Goal: Task Accomplishment & Management: Use online tool/utility

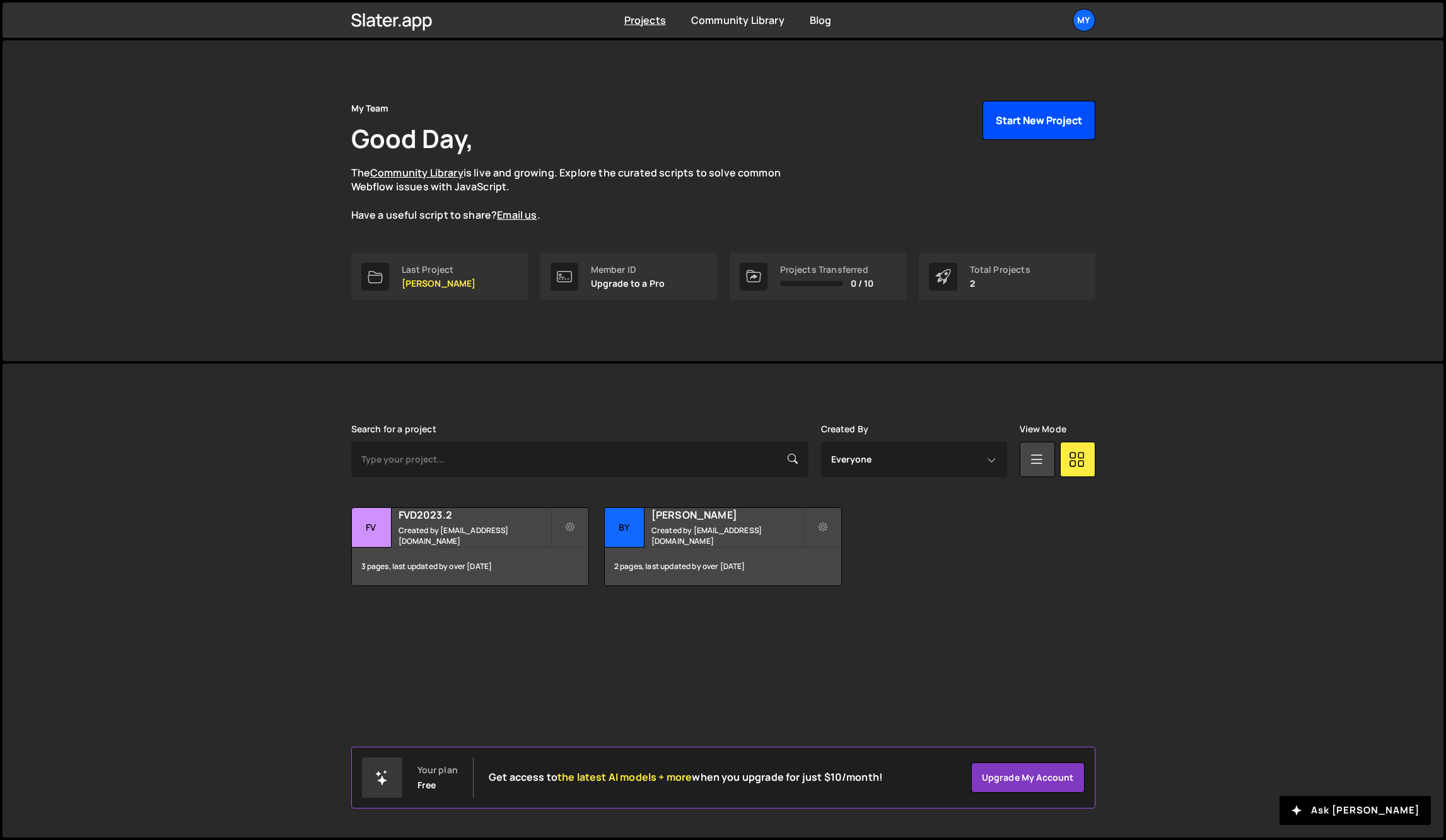
click at [1051, 118] on button "Start New Project" at bounding box center [1039, 120] width 113 height 39
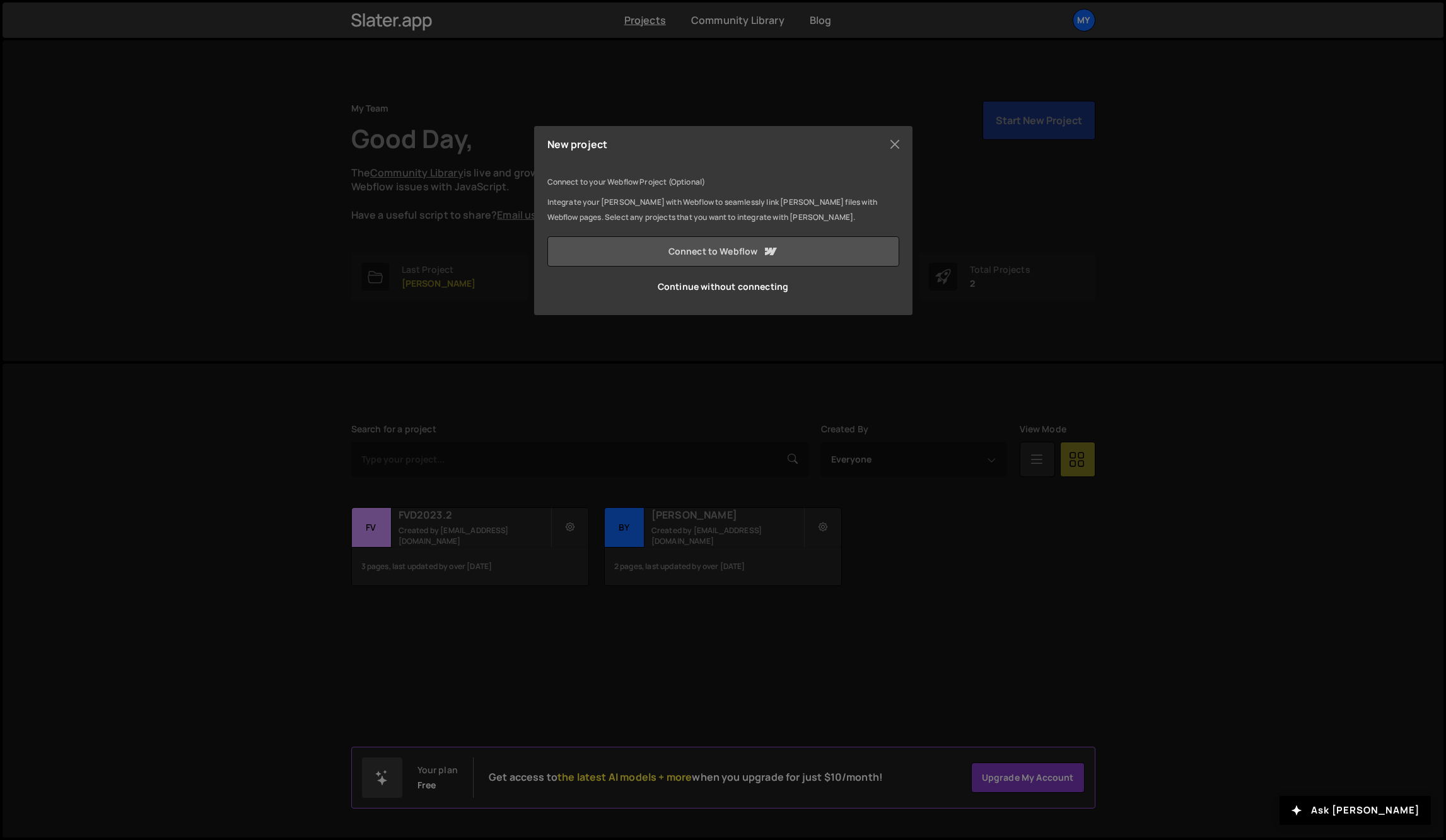
click at [689, 252] on link "Connect to Webflow" at bounding box center [723, 251] width 352 height 30
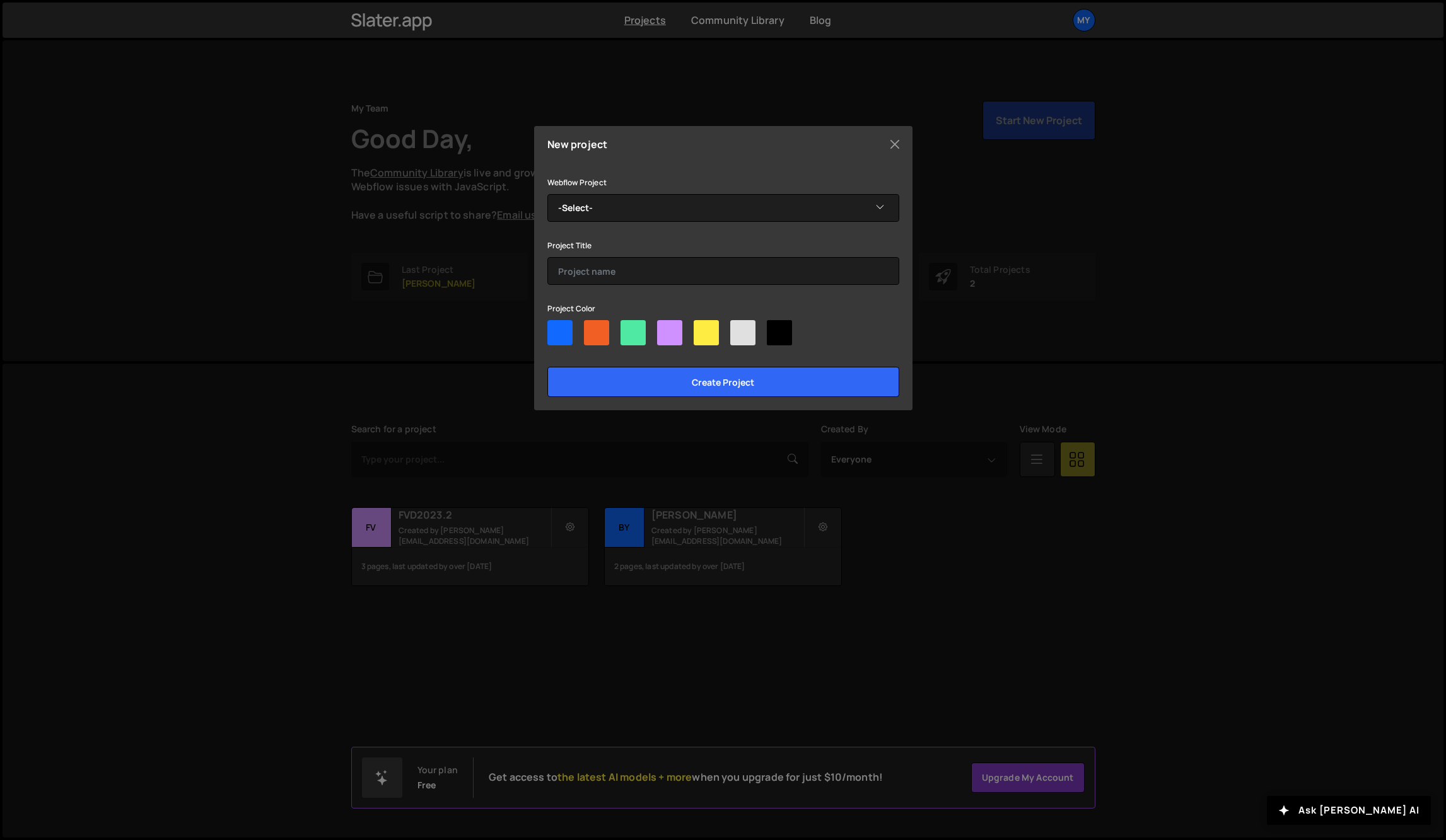
click at [643, 229] on div "Webflow Project -Select- SeriGrafica 2000 Filippo Varagnolo Design Giraldin Mat…" at bounding box center [723, 286] width 352 height 223
click at [645, 213] on select "-Select- SeriGrafica 2000 Filippo Varagnolo Design Giraldin Materia Arcieri del…" at bounding box center [723, 208] width 352 height 28
select select "68b1b8dc3787216e1ab36427"
click at [548, 194] on select "-Select- SeriGrafica 2000 Filippo Varagnolo Design Giraldin Materia Arcieri del…" at bounding box center [723, 208] width 352 height 28
click at [711, 330] on div at bounding box center [707, 333] width 25 height 25
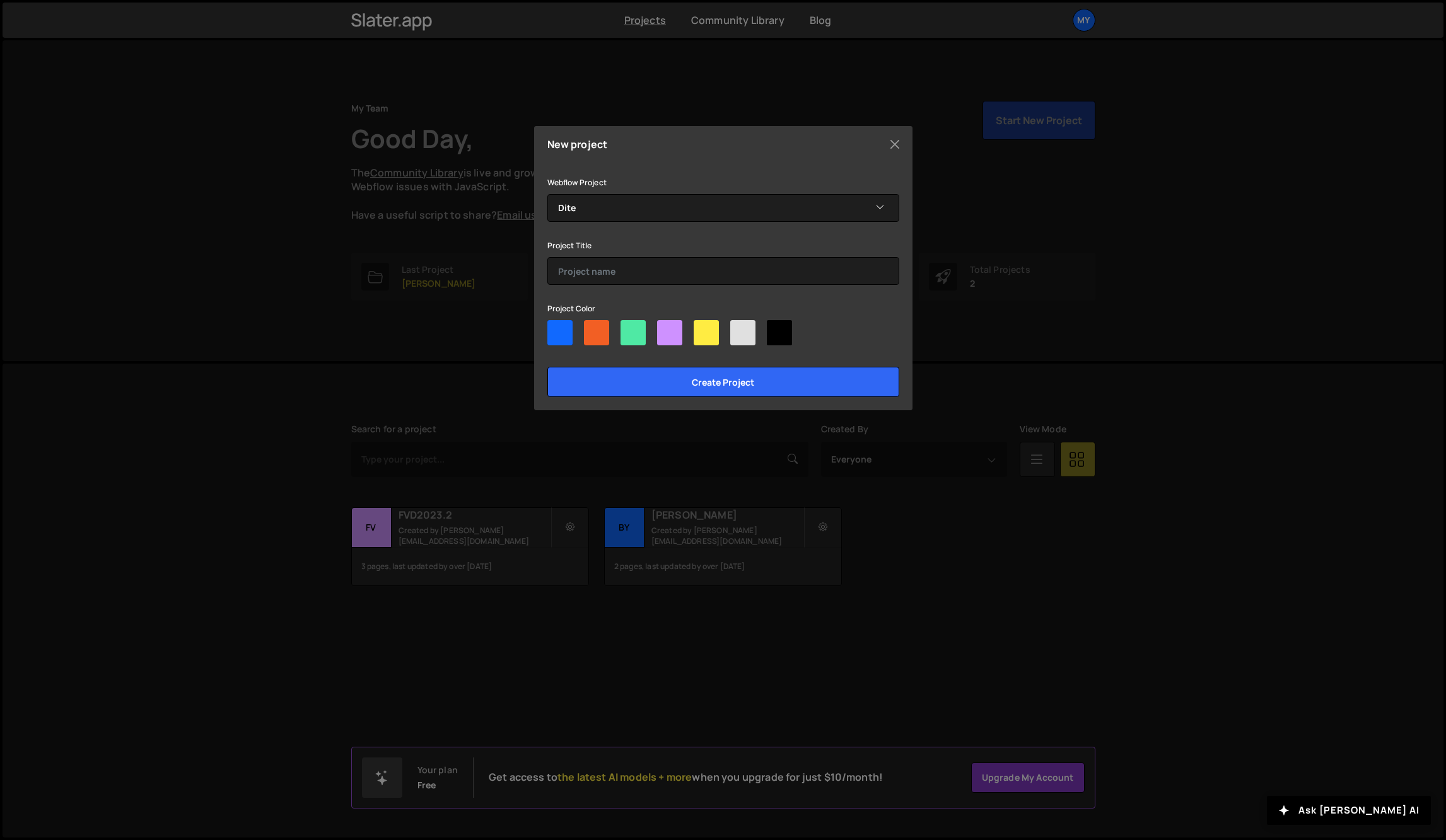
click at [702, 329] on input"] "radio" at bounding box center [698, 325] width 8 height 8
radio input"] "true"
click at [703, 273] on input "text" at bounding box center [723, 271] width 352 height 28
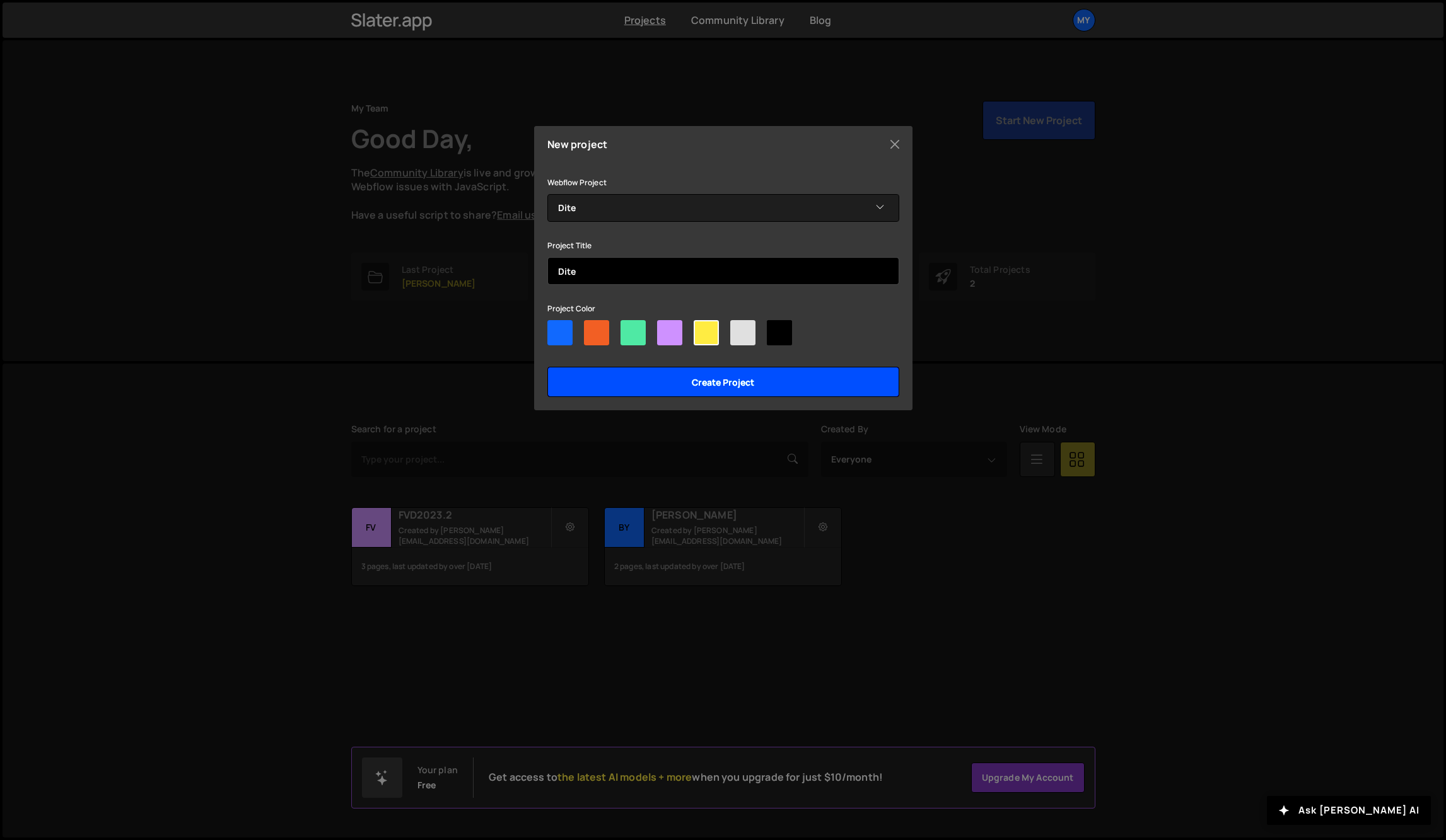
type input "Dite"
click at [756, 382] on input "Create project" at bounding box center [723, 382] width 352 height 30
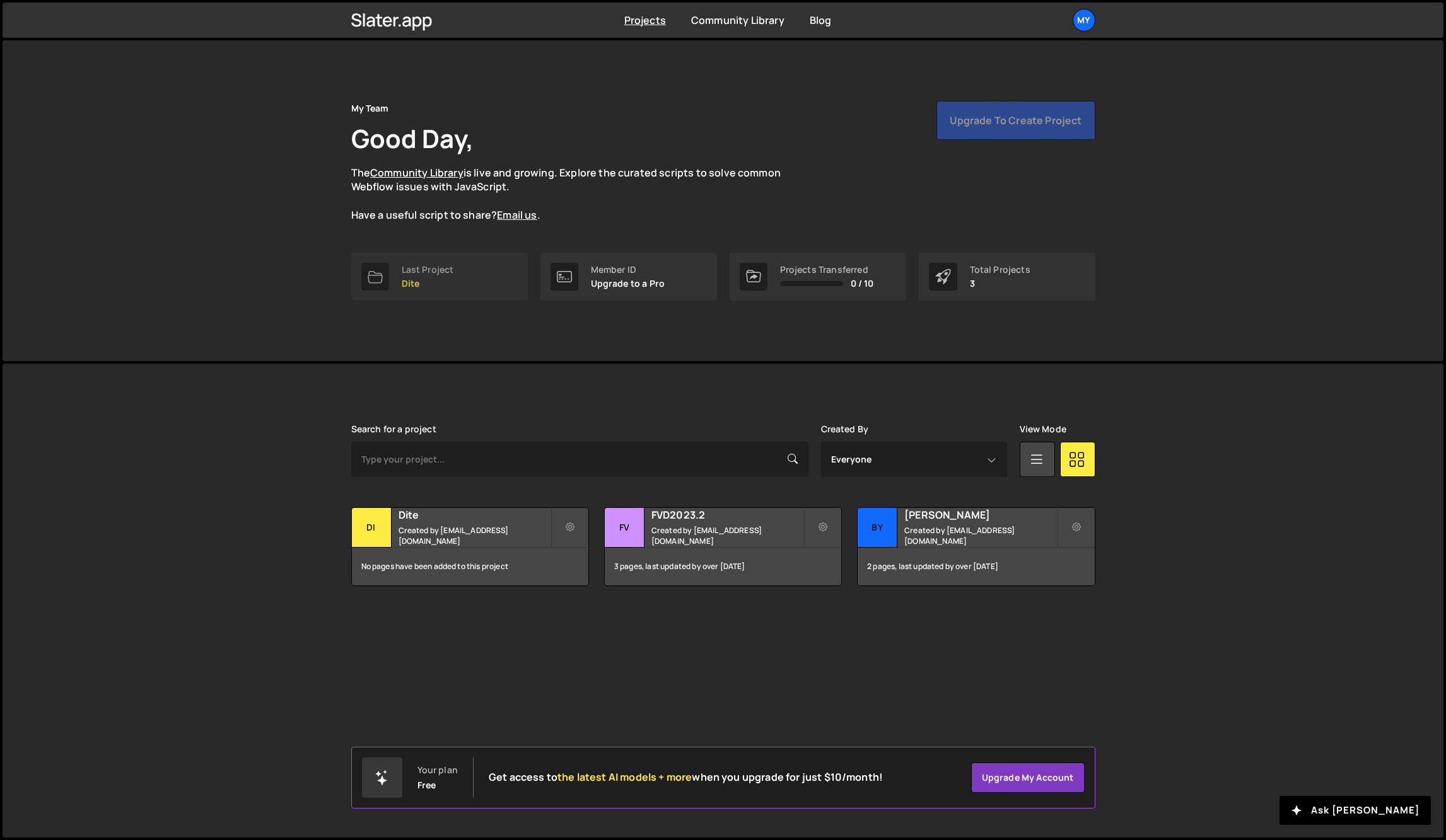
click at [425, 277] on div "Last Project Dite" at bounding box center [428, 277] width 53 height 24
click at [371, 537] on div "Di" at bounding box center [372, 528] width 40 height 40
click at [451, 532] on small "Created by filippo.v96@live.it" at bounding box center [474, 536] width 152 height 21
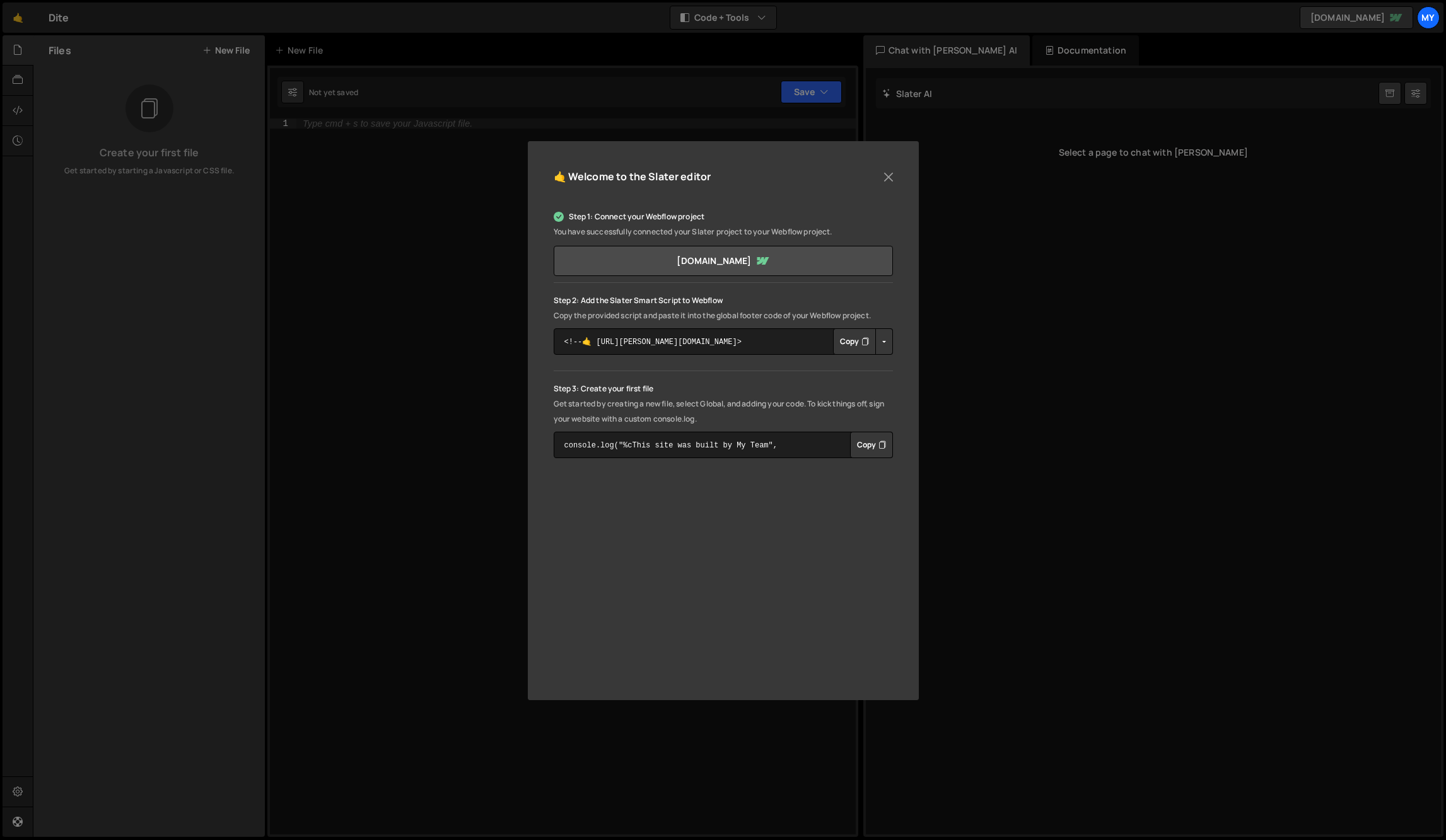
click at [858, 345] on button "Copy" at bounding box center [854, 342] width 43 height 27
click at [878, 441] on icon "Button group with nested dropdown" at bounding box center [882, 445] width 7 height 13
click at [979, 453] on div "🤙 Welcome to the [PERSON_NAME] editor Step 1: Connect your Webflow project You …" at bounding box center [723, 420] width 1446 height 840
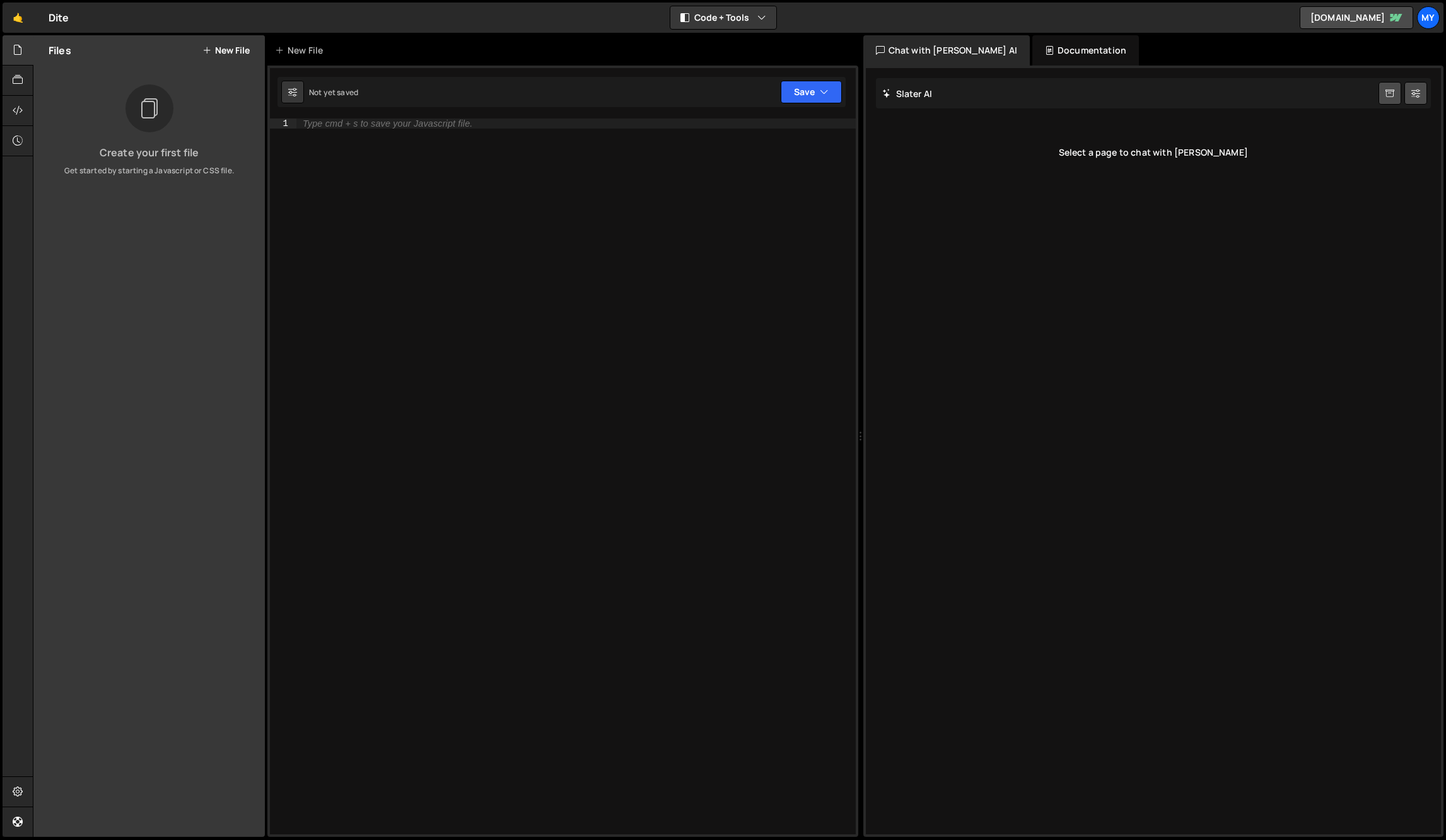
click at [225, 47] on button "New File" at bounding box center [226, 50] width 47 height 10
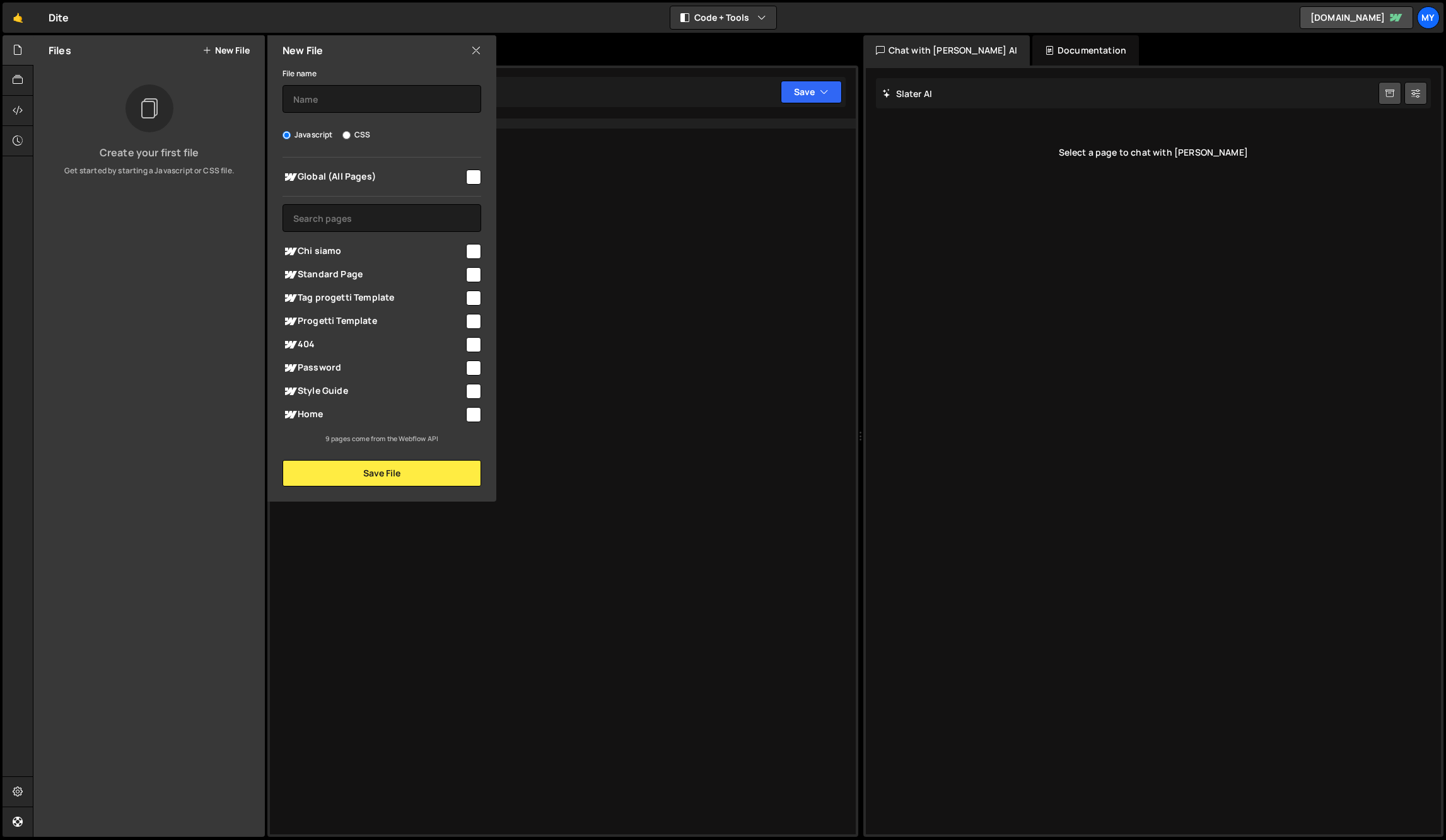
click at [333, 245] on span "Chi siamo" at bounding box center [373, 251] width 182 height 15
checkbox input "true"
click at [369, 475] on button "Save File" at bounding box center [382, 474] width 199 height 27
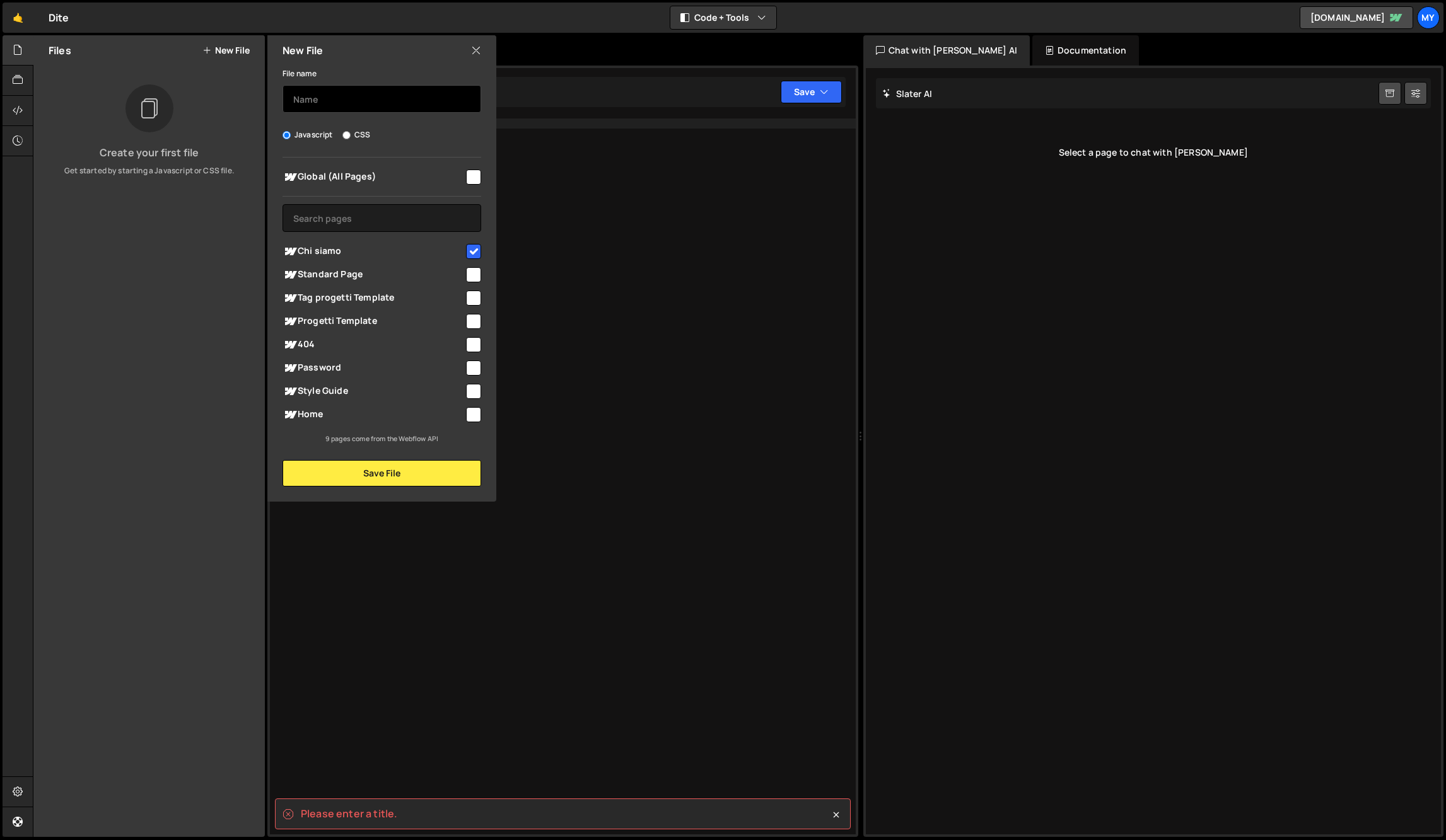
click at [359, 100] on input "text" at bounding box center [382, 99] width 199 height 28
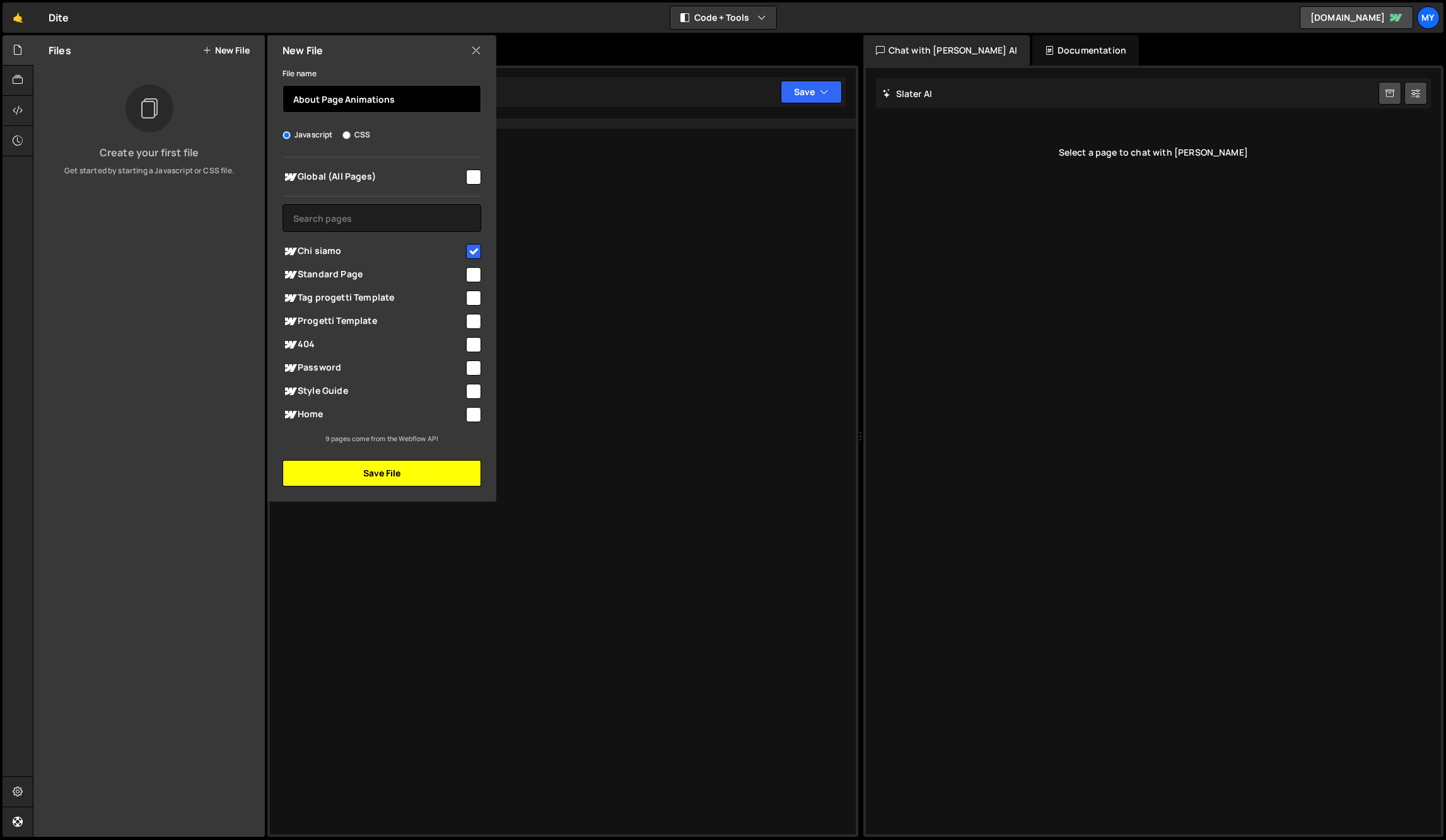
type input "About Page Animations"
click at [366, 471] on button "Save File" at bounding box center [382, 474] width 199 height 27
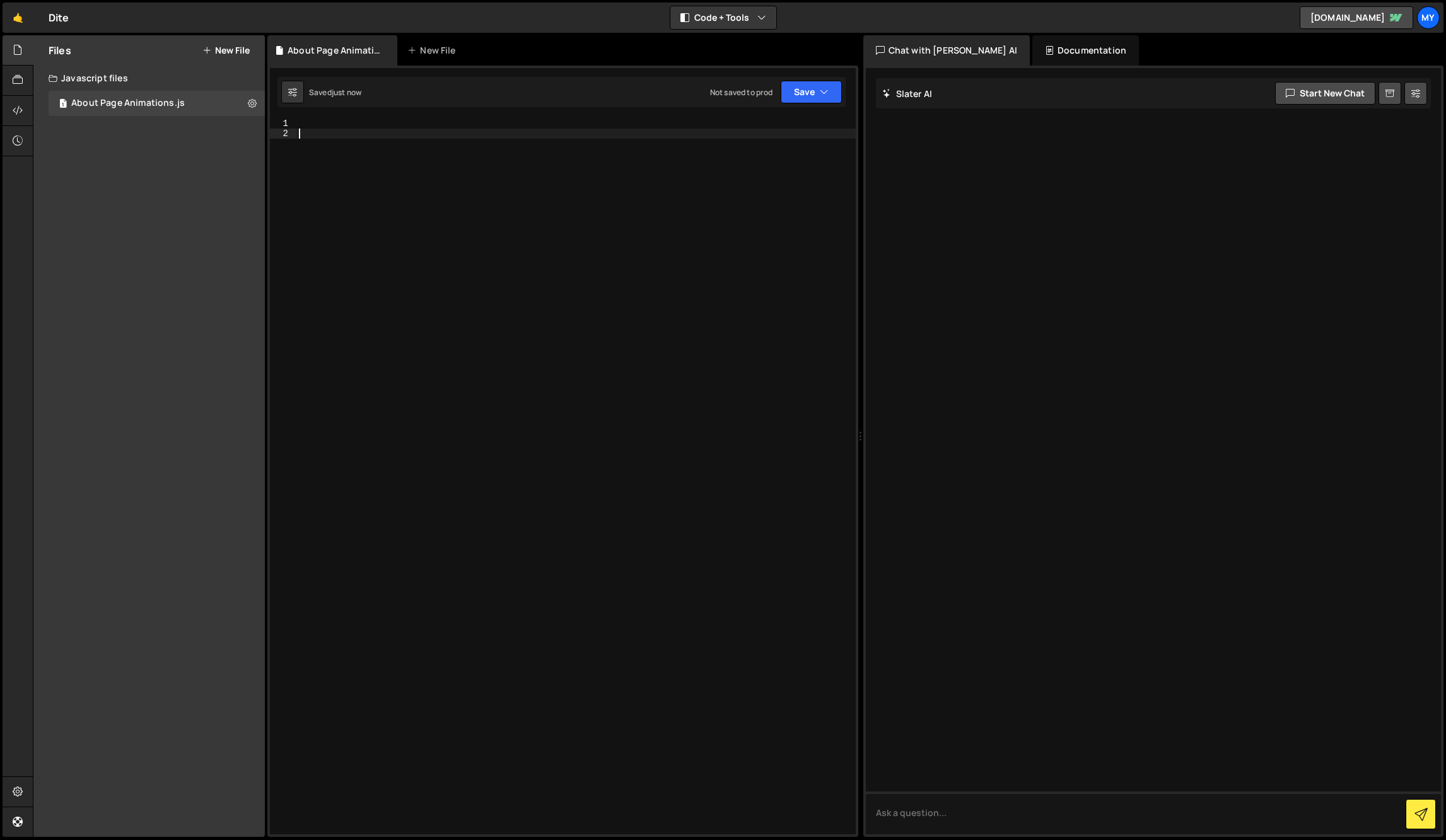
click at [408, 186] on div at bounding box center [576, 486] width 560 height 736
paste textarea
type textarea "console.log("%cThis site was built by My Team", "background:blue;color:#fff;pad…"
click at [625, 434] on div "Type cmd + s to save your Javascript file." at bounding box center [576, 486] width 560 height 736
click at [510, 430] on div "Type cmd + s to save your Javascript file." at bounding box center [576, 486] width 560 height 736
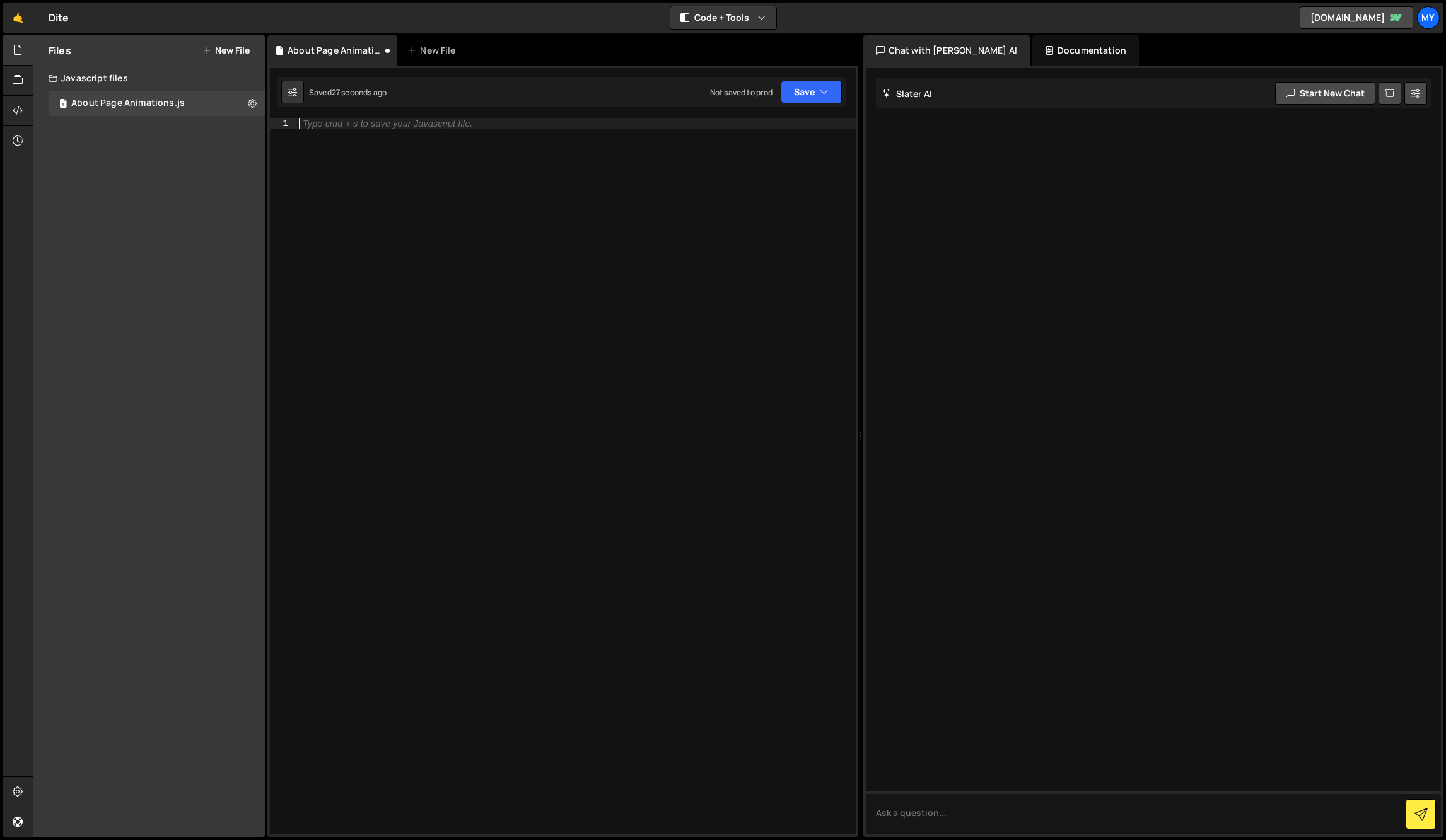
paste textarea "});"
type textarea "});"
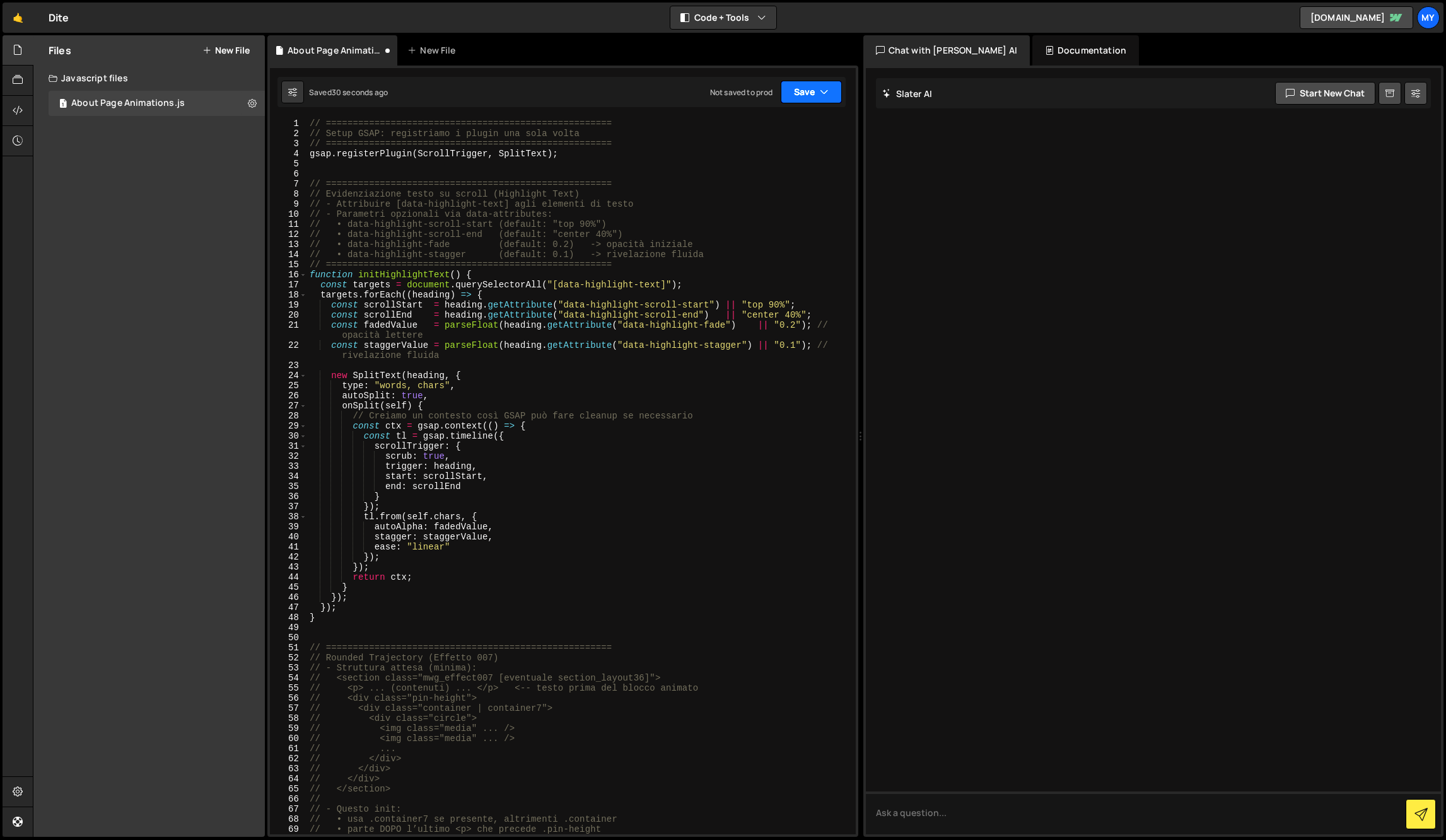
click at [794, 93] on button "Save" at bounding box center [811, 92] width 61 height 23
click at [793, 128] on div "Save to Staging S" at bounding box center [769, 122] width 131 height 13
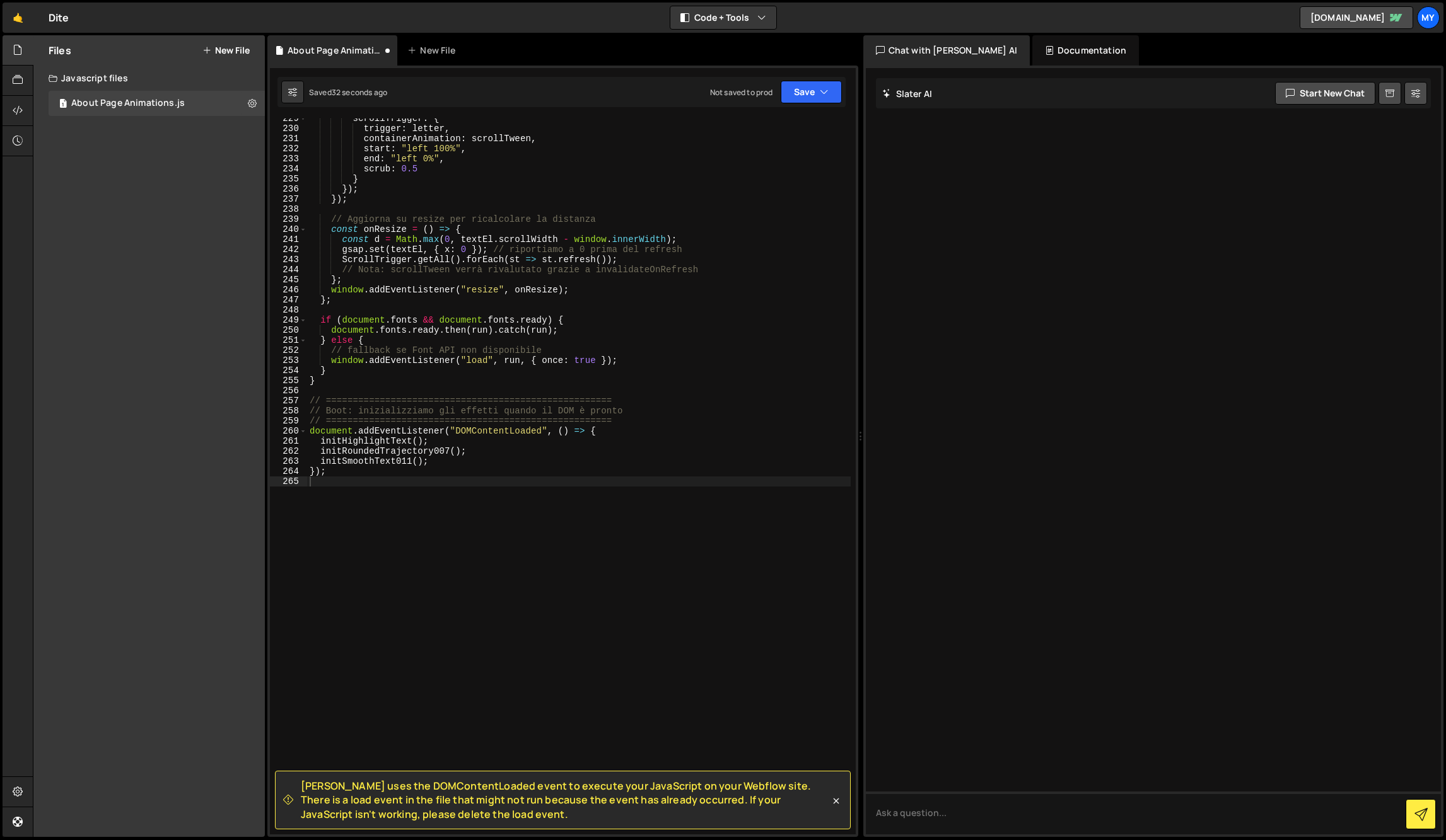
scroll to position [2305, 0]
click at [538, 723] on div "scrollTrigger : { trigger : letter , containerAnimation : scrollTween , start :…" at bounding box center [579, 482] width 544 height 736
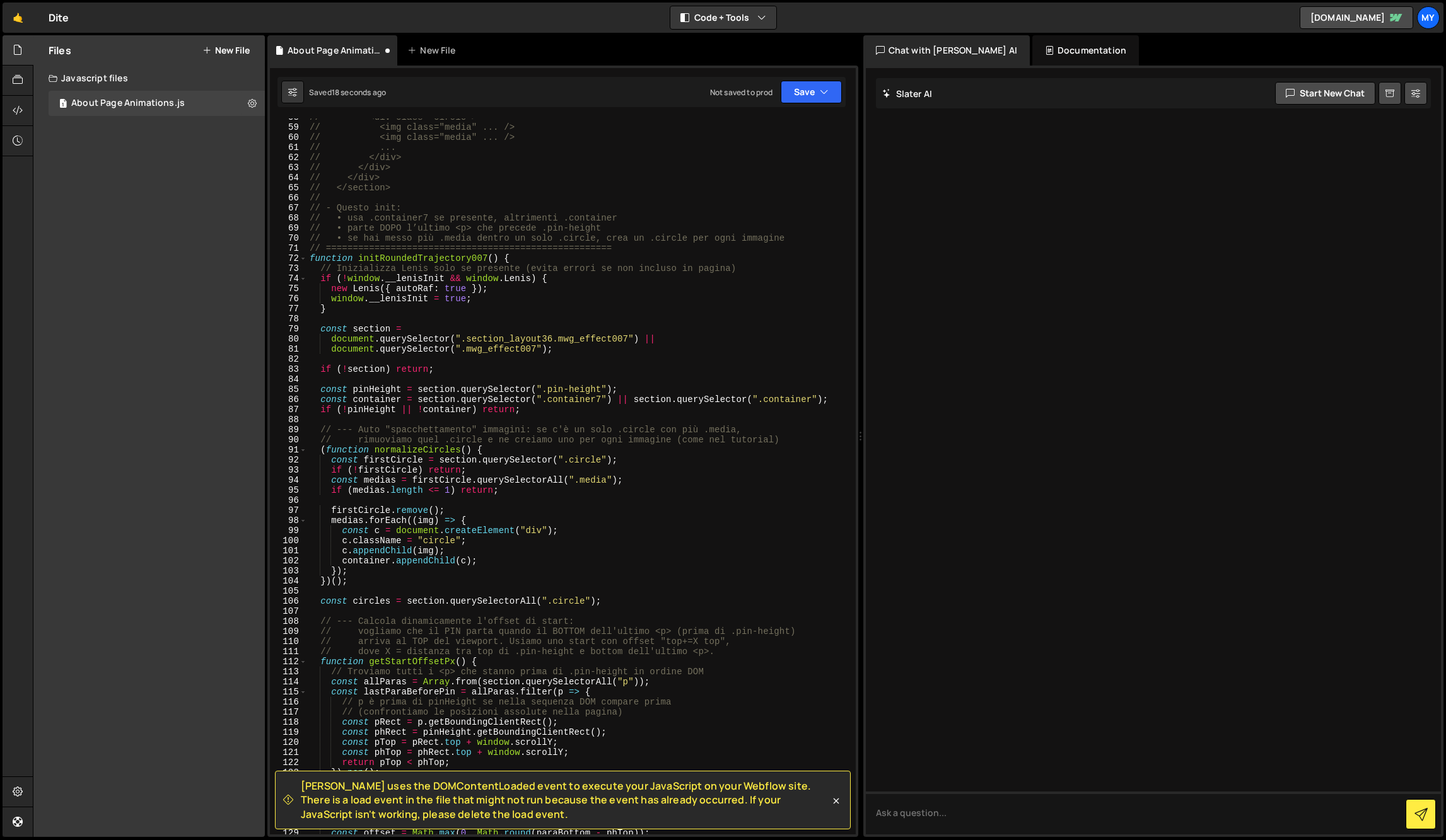
scroll to position [0, 0]
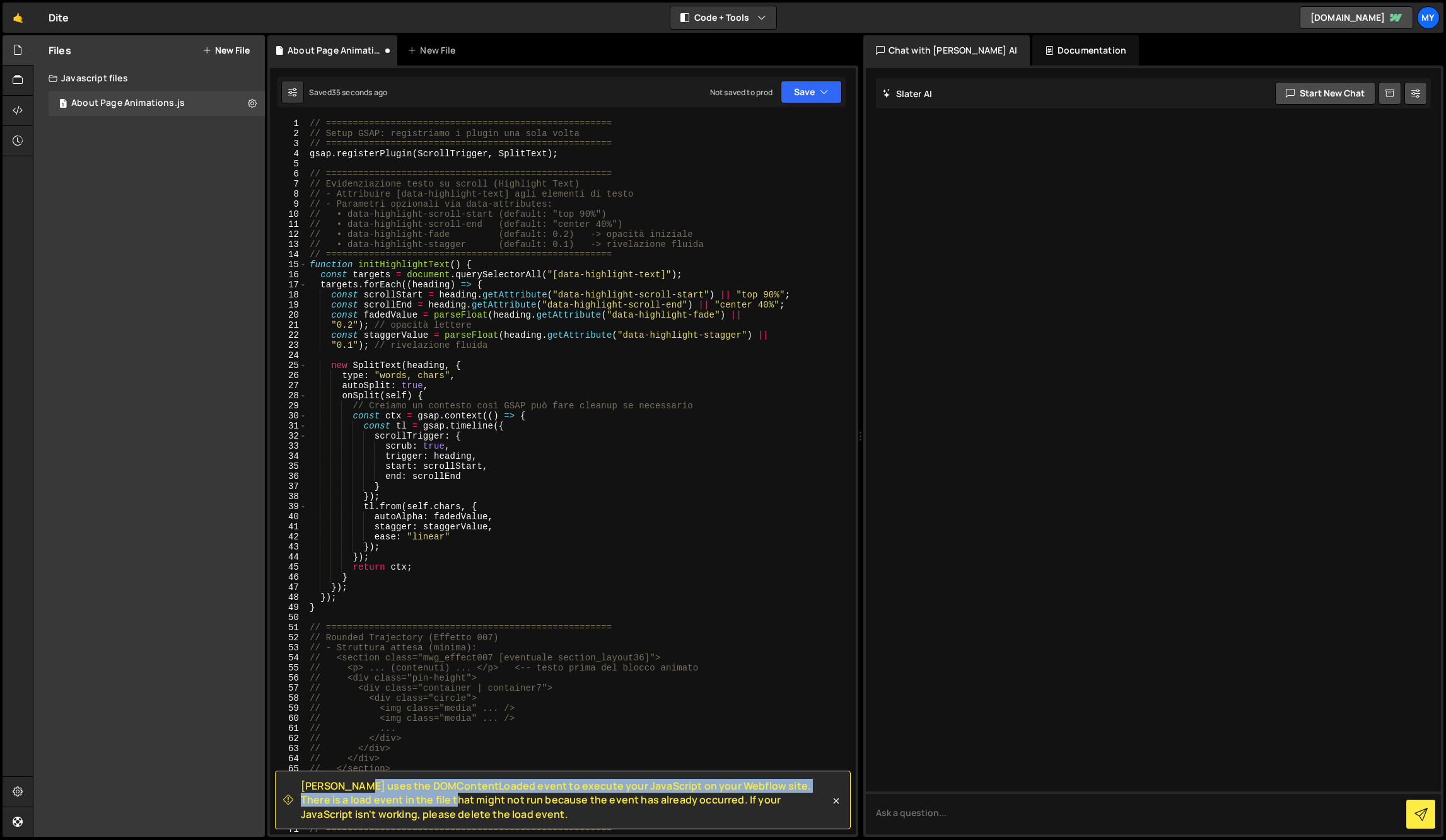
drag, startPoint x: 295, startPoint y: 783, endPoint x: 367, endPoint y: 805, distance: 75.3
click at [367, 805] on div "[PERSON_NAME] uses the DOMContentLoaded event to execute your JavaScript on you…" at bounding box center [557, 801] width 547 height 43
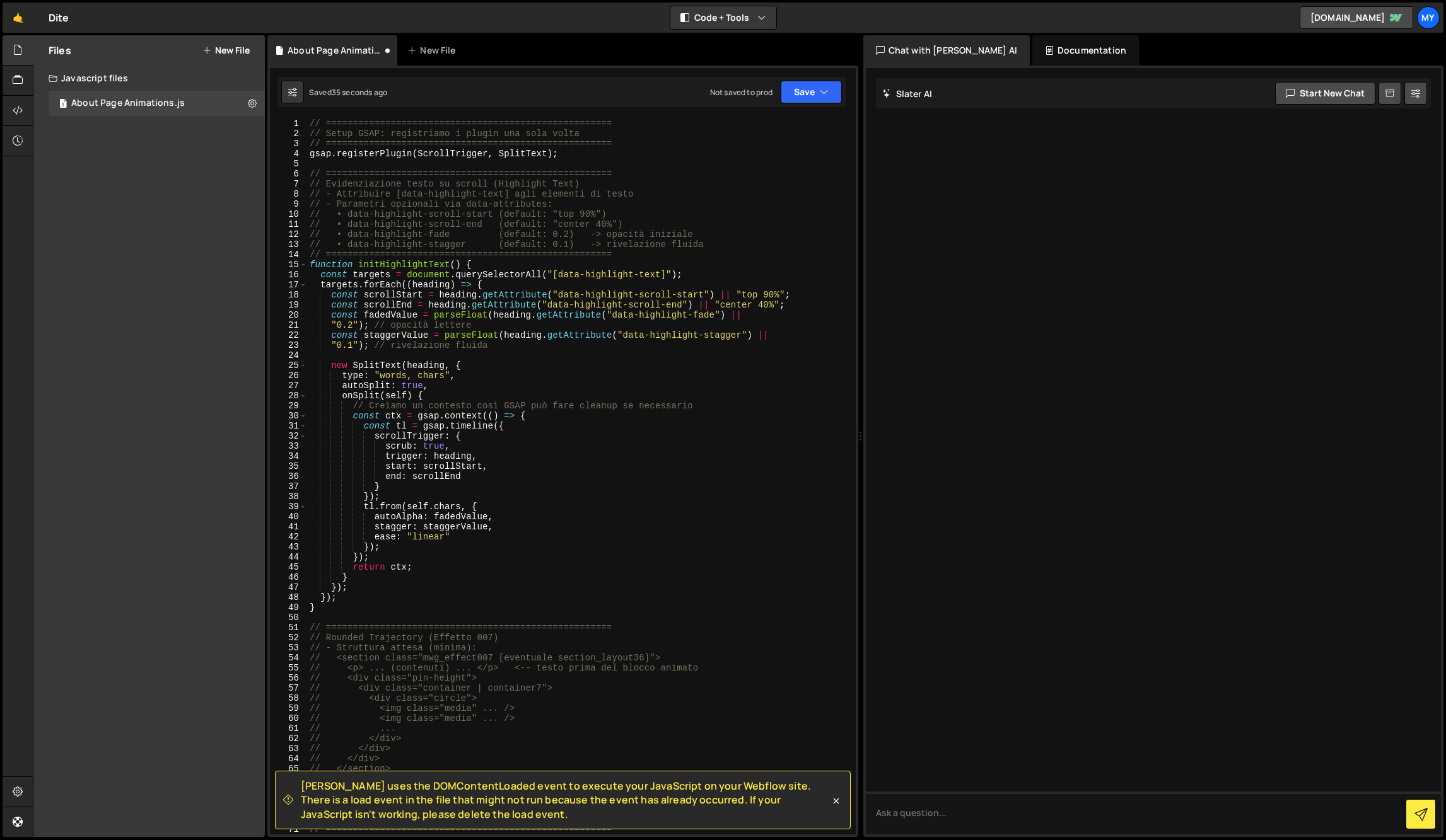
click at [494, 660] on div "// ===================================================== // Setup GSAP: registr…" at bounding box center [579, 486] width 544 height 736
click at [476, 517] on div "// ===================================================== // Setup GSAP: registr…" at bounding box center [579, 485] width 544 height 736
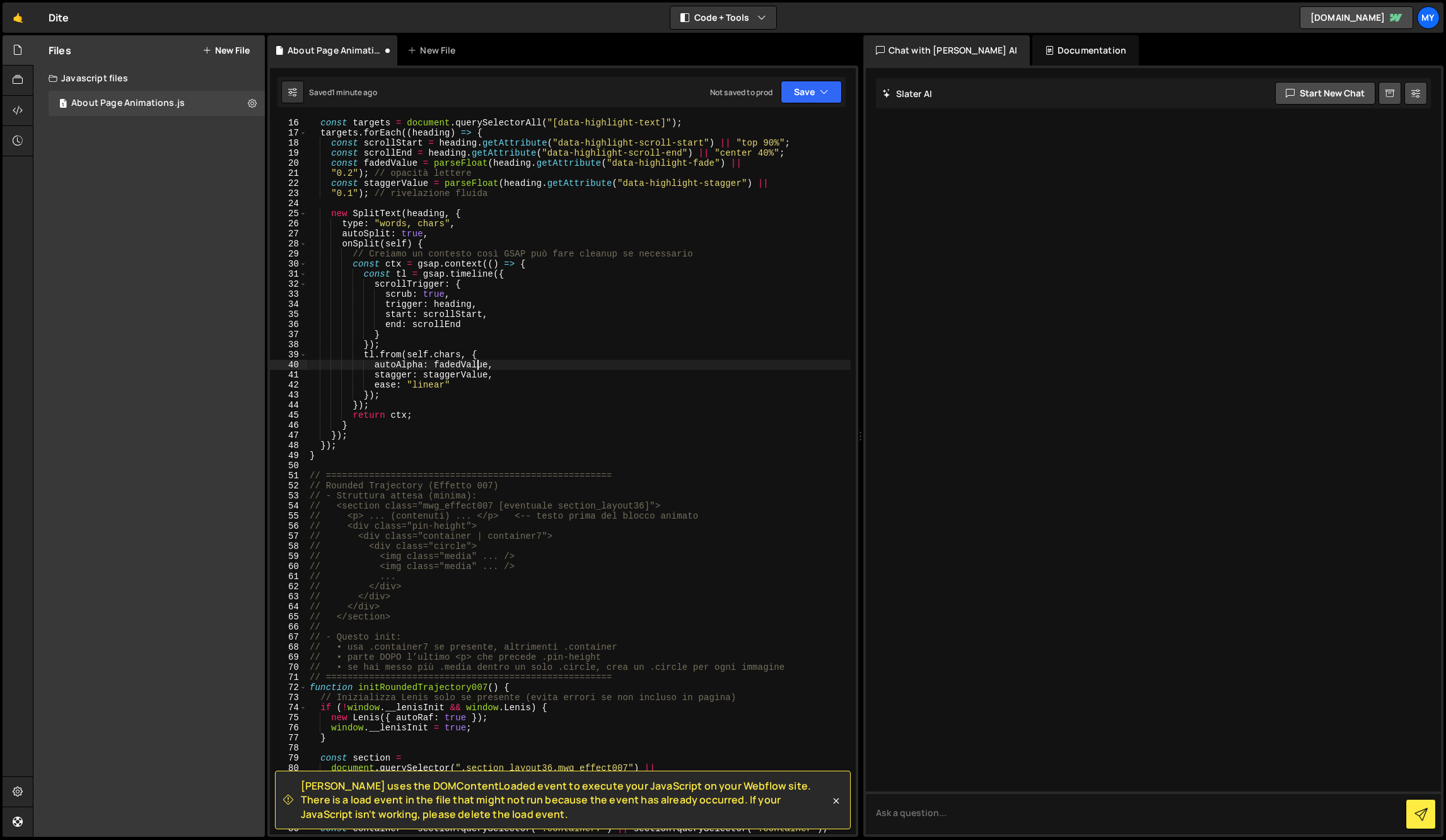
scroll to position [193, 0]
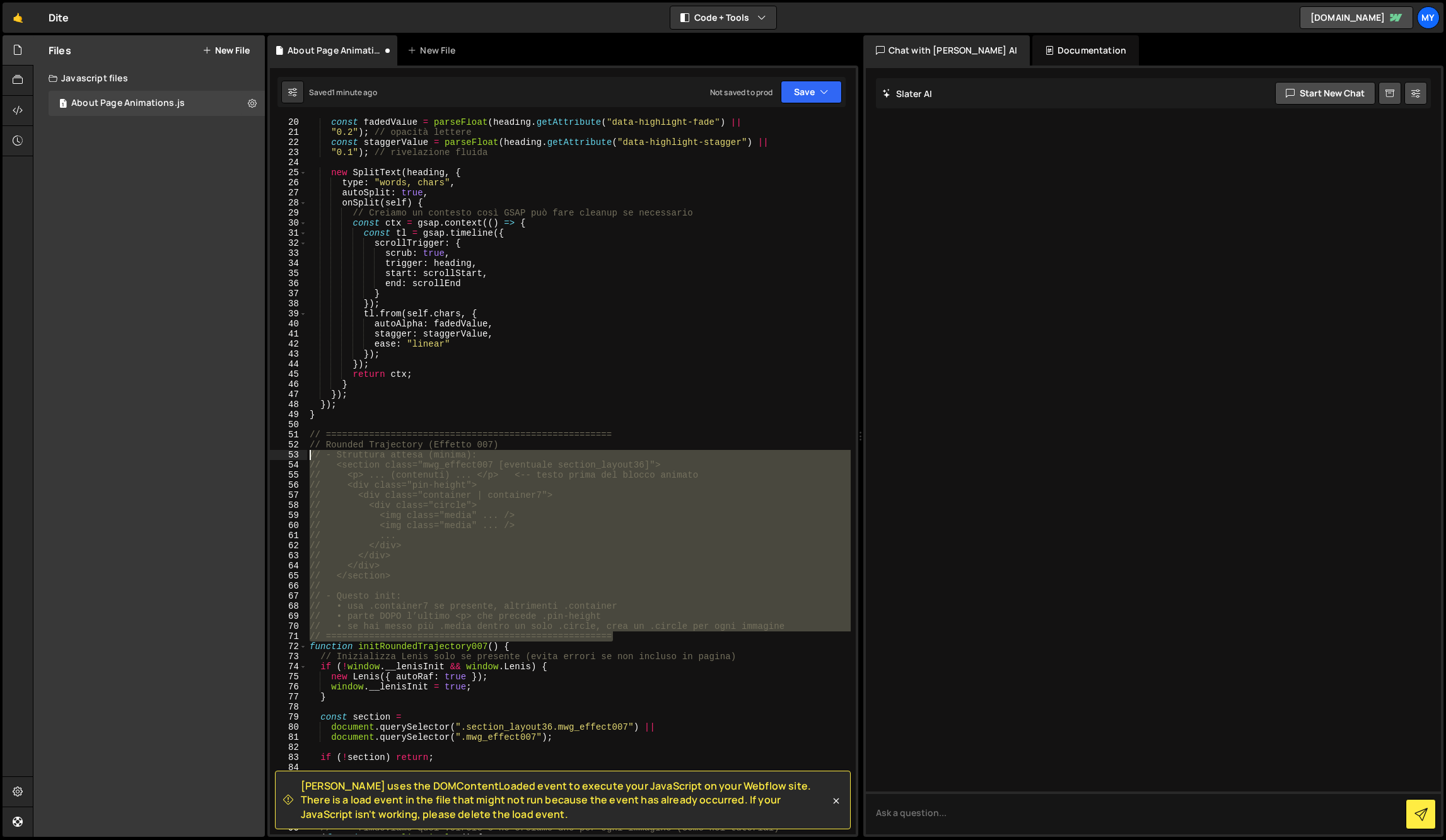
drag, startPoint x: 637, startPoint y: 637, endPoint x: 309, endPoint y: 458, distance: 373.7
click at [309, 458] on div "const fadedValue = parseFloat ( heading . getAttribute ( "data-highlight-fade" …" at bounding box center [579, 485] width 544 height 736
click at [784, 657] on div "const fadedValue = parseFloat ( heading . getAttribute ( "data-highlight-fade" …" at bounding box center [579, 485] width 544 height 736
drag, startPoint x: 795, startPoint y: 630, endPoint x: 304, endPoint y: 456, distance: 520.9
click at [304, 456] on div "// Inizializza Lenis solo se presente (evita errori se non incluso in pagina) 2…" at bounding box center [563, 476] width 586 height 716
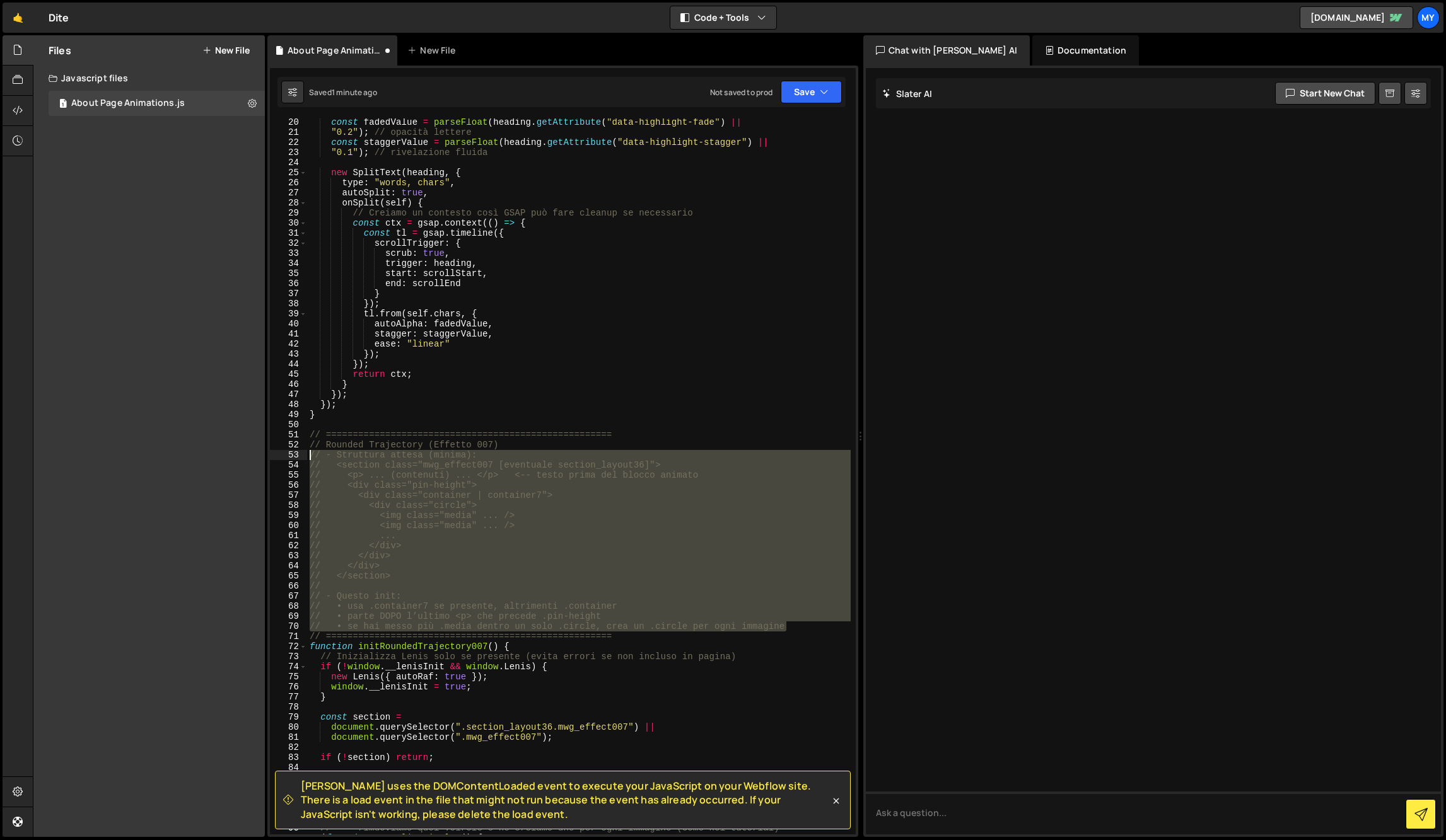
type textarea "// - Struttura attesa (minima): // <section class="mwg_effect007 [eventuale sec…"
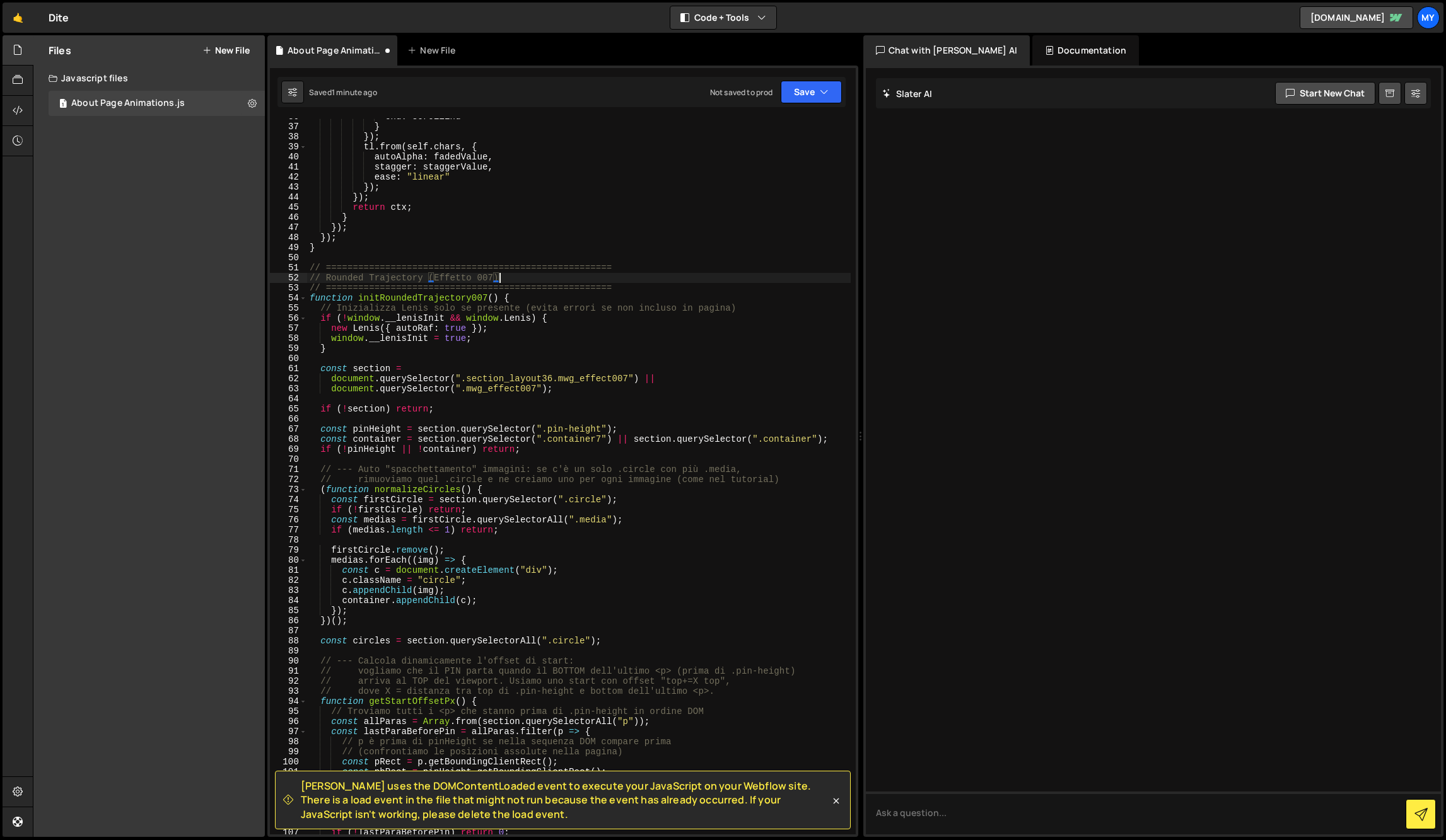
scroll to position [2118, 0]
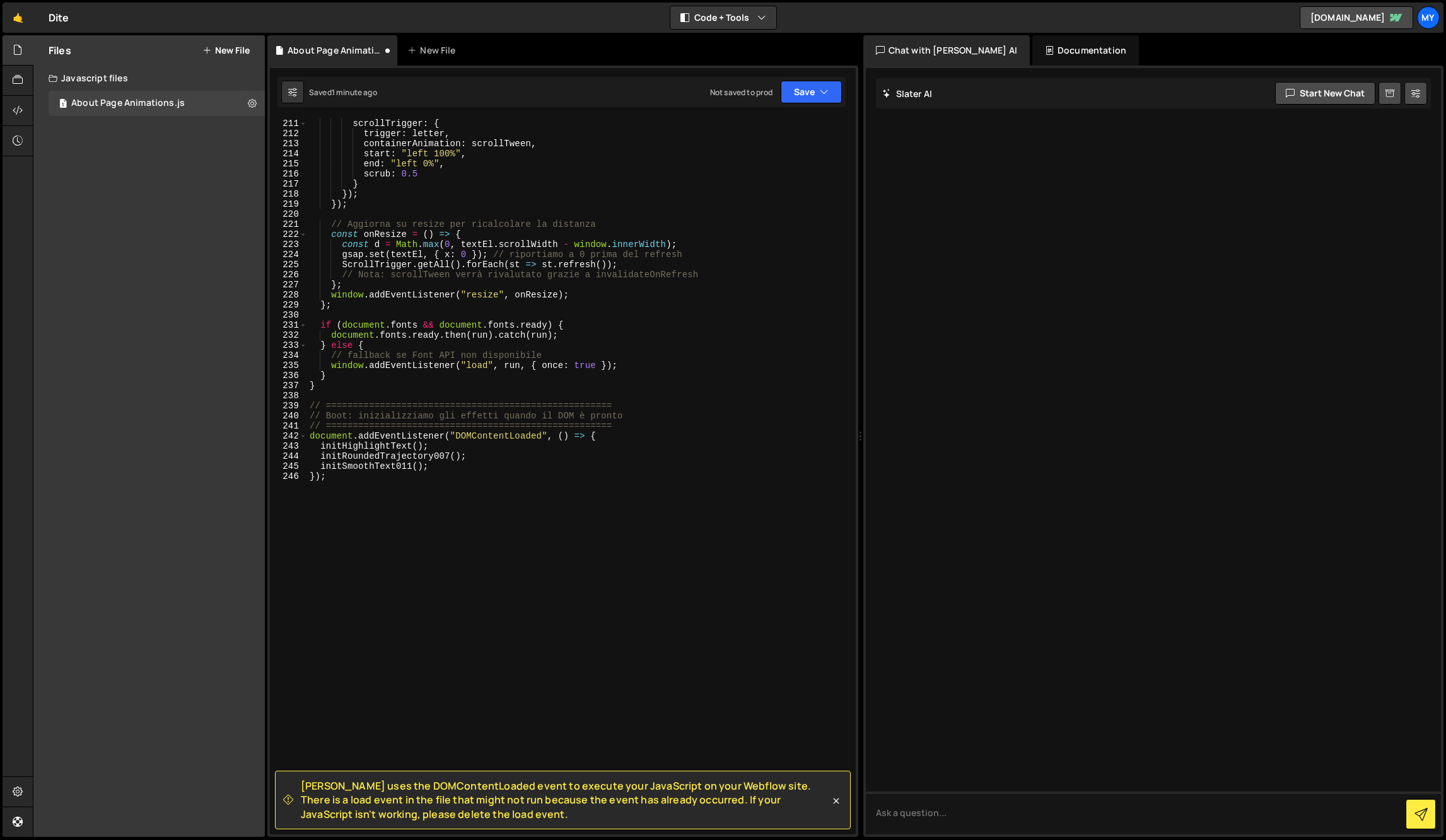
click at [564, 463] on div "scrollTrigger : { trigger : letter , containerAnimation : scrollTween , start :…" at bounding box center [579, 486] width 544 height 736
click at [533, 502] on div "scrollTrigger : { trigger : letter , containerAnimation : scrollTween , start :…" at bounding box center [579, 486] width 544 height 736
type textarea "});"
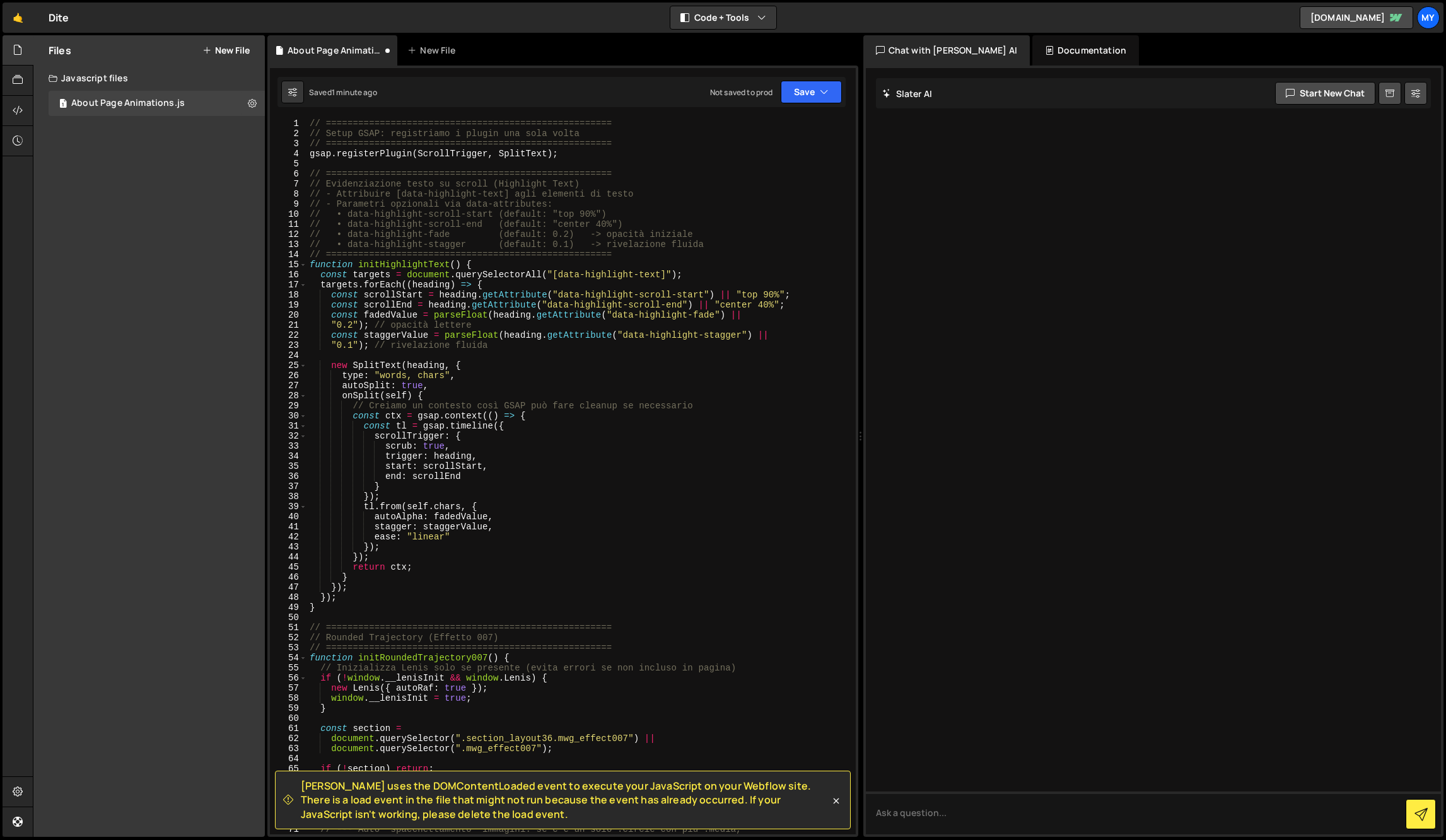
scroll to position [0, 0]
click at [291, 92] on icon at bounding box center [292, 92] width 9 height 13
select select "editor"
select select "ace/theme/monokai"
type input "14"
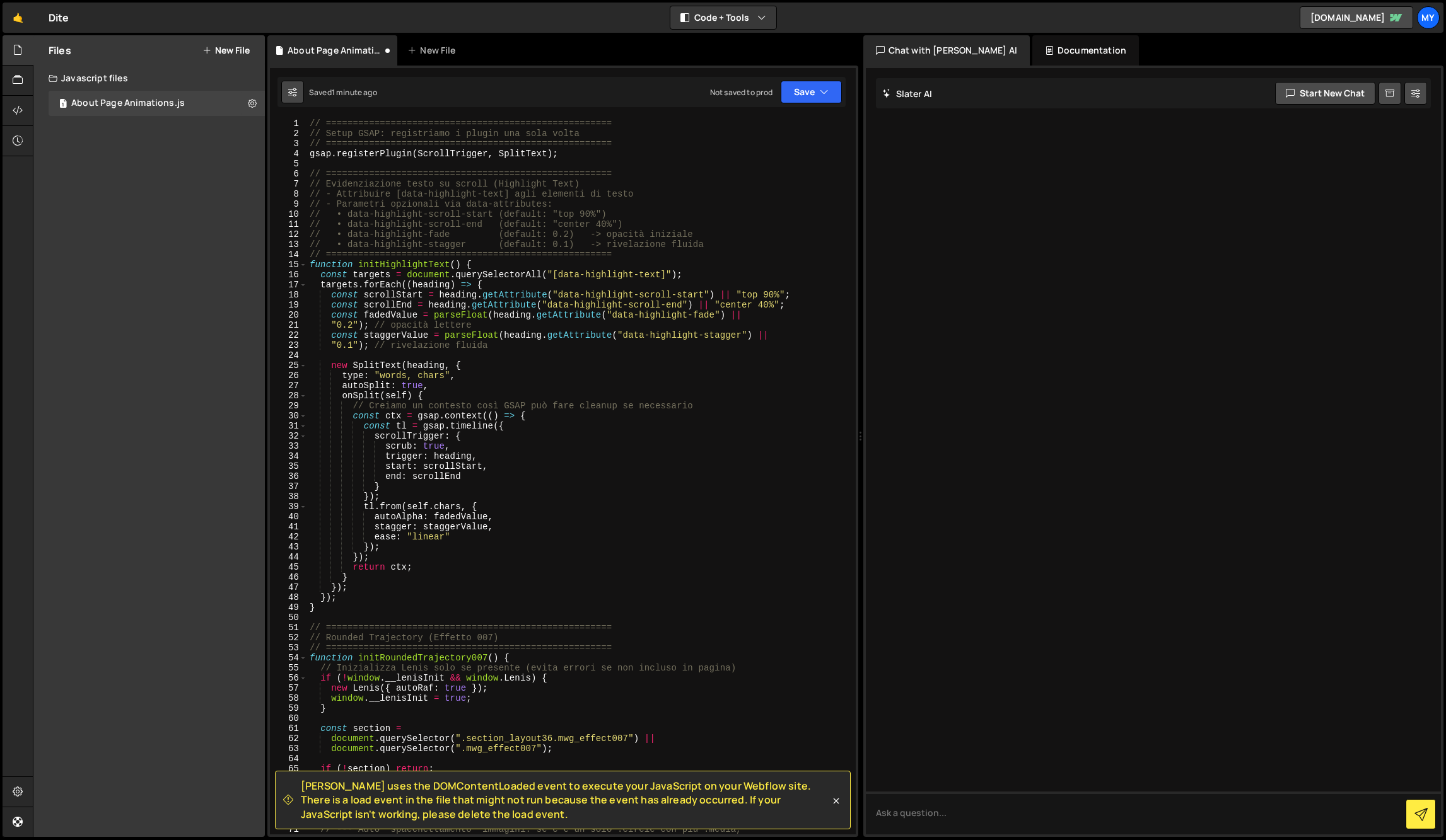
checkbox input "true"
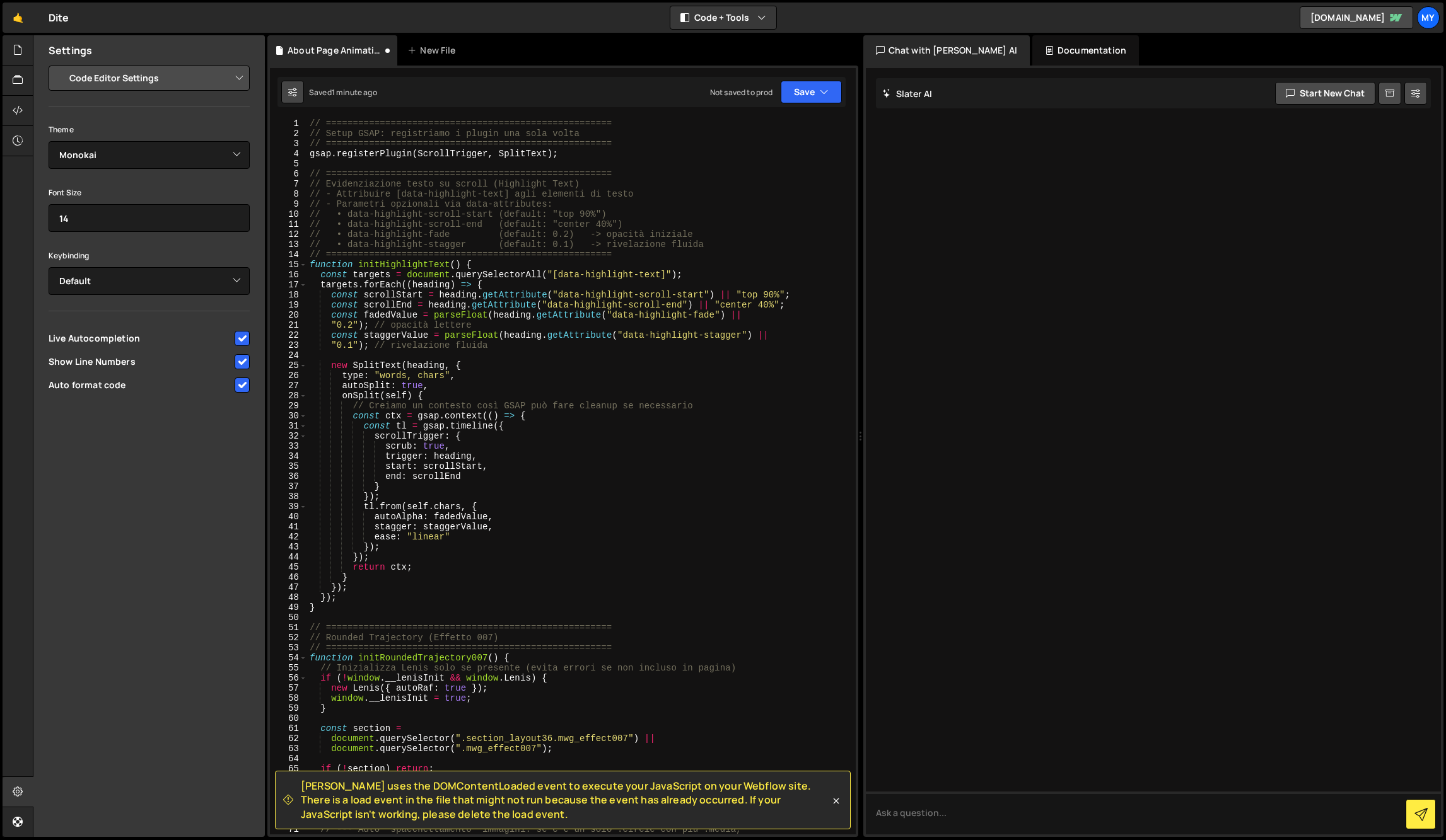
click at [291, 92] on icon at bounding box center [292, 92] width 9 height 13
click at [500, 164] on div "// ===================================================== // Setup GSAP: registr…" at bounding box center [579, 486] width 544 height 736
click at [833, 98] on button "Save" at bounding box center [811, 92] width 61 height 23
drag, startPoint x: 303, startPoint y: 785, endPoint x: 448, endPoint y: 809, distance: 147.0
click at [448, 809] on span "[PERSON_NAME] uses the DOMContentLoaded event to execute your JavaScript on you…" at bounding box center [565, 801] width 529 height 43
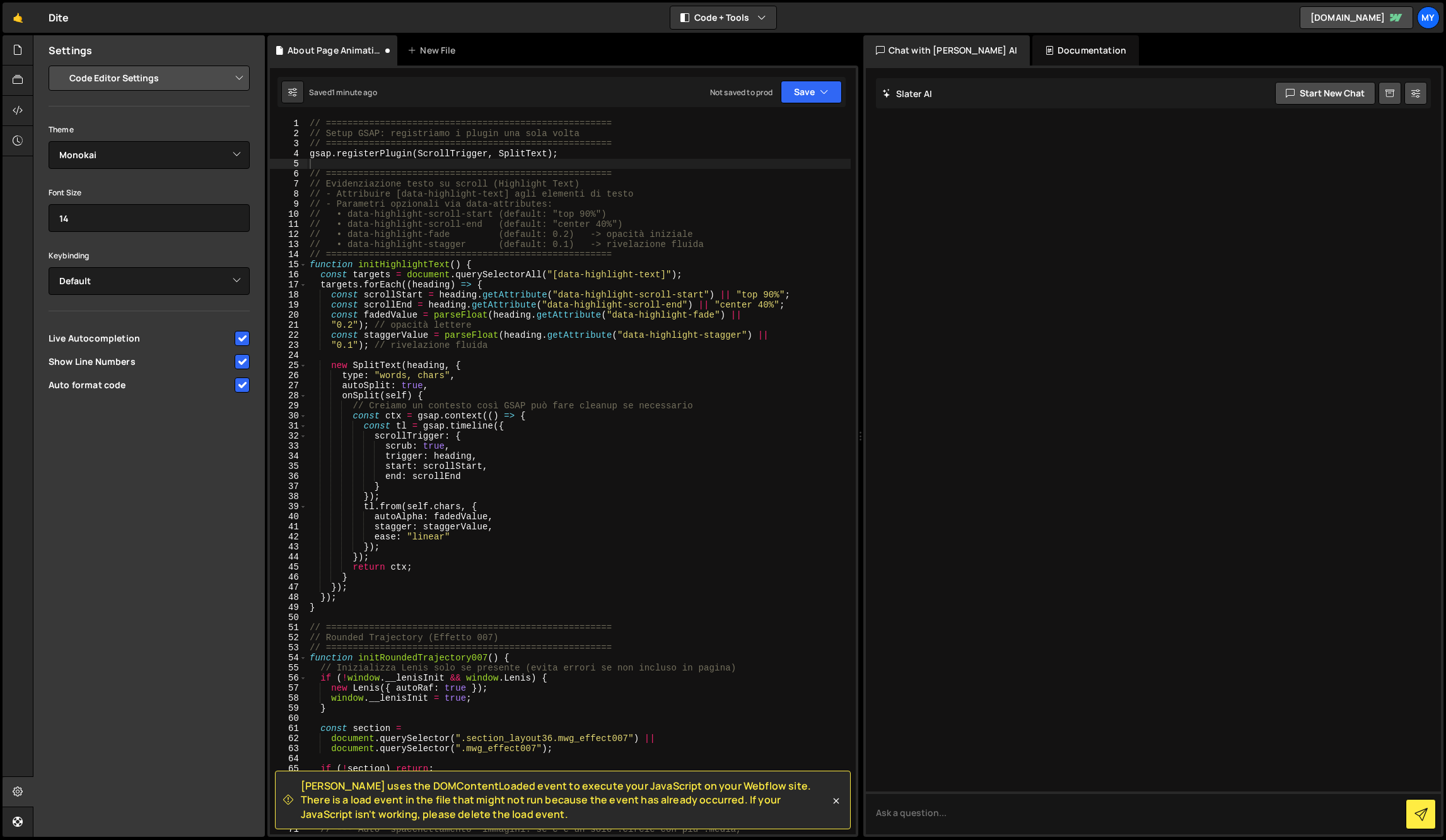
copy span "[PERSON_NAME] uses the DOMContentLoaded event to execute your JavaScript on you…"
click at [1070, 795] on textarea "To enrich screen reader interactions, please activate Accessibility in Grammarl…" at bounding box center [1153, 813] width 576 height 43
click at [1354, 105] on div "[PERSON_NAME] AI Start new chat" at bounding box center [1154, 93] width 556 height 30
click at [1032, 819] on textarea "To enrich screen reader interactions, please activate Accessibility in Grammarl…" at bounding box center [1153, 813] width 576 height 43
paste textarea "[PERSON_NAME] uses the DOMContentLoaded event to execute your JavaScript on you…"
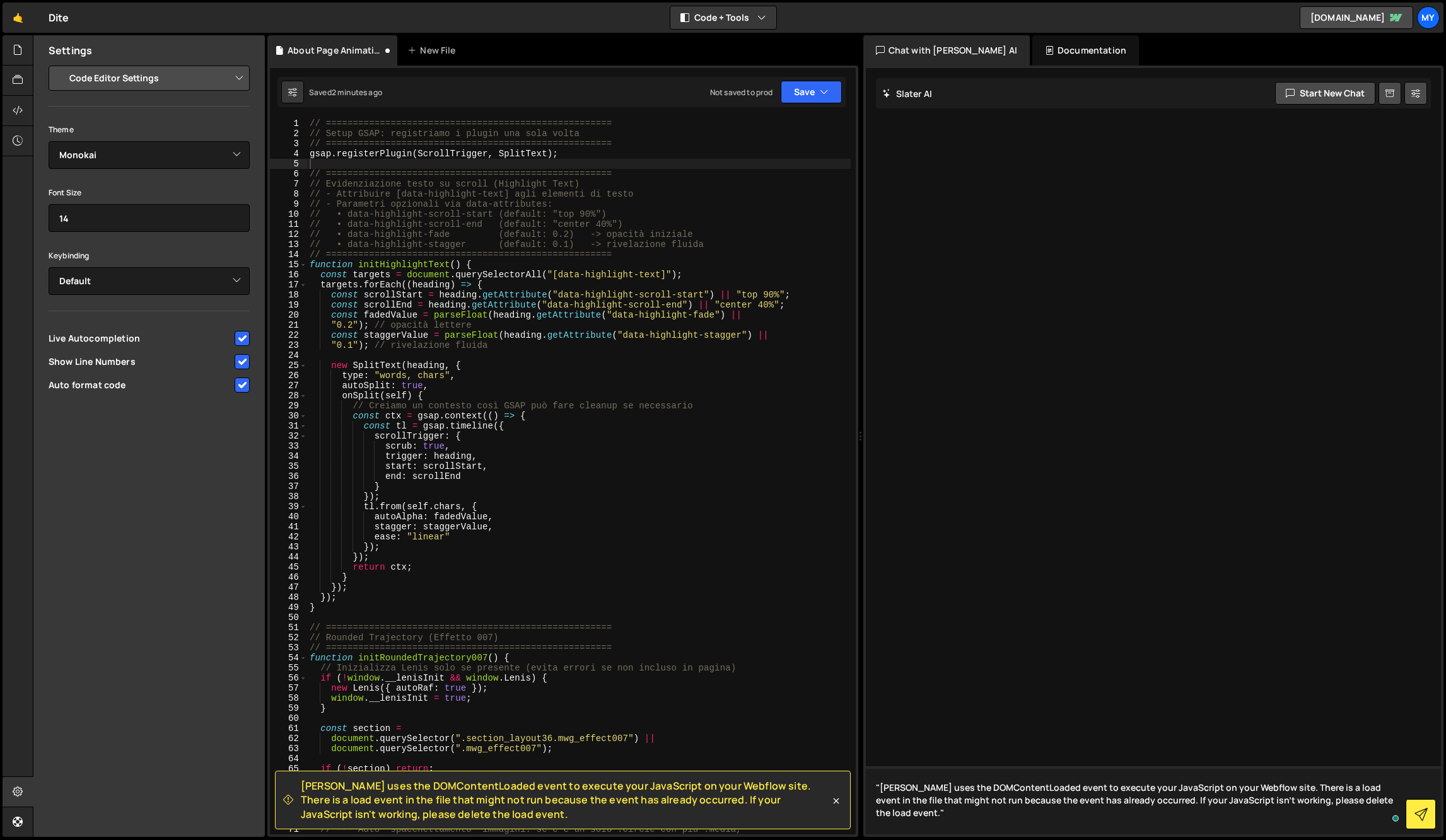
type textarea ""[PERSON_NAME] uses the DOMContentLoaded event to execute your JavaScript on yo…"
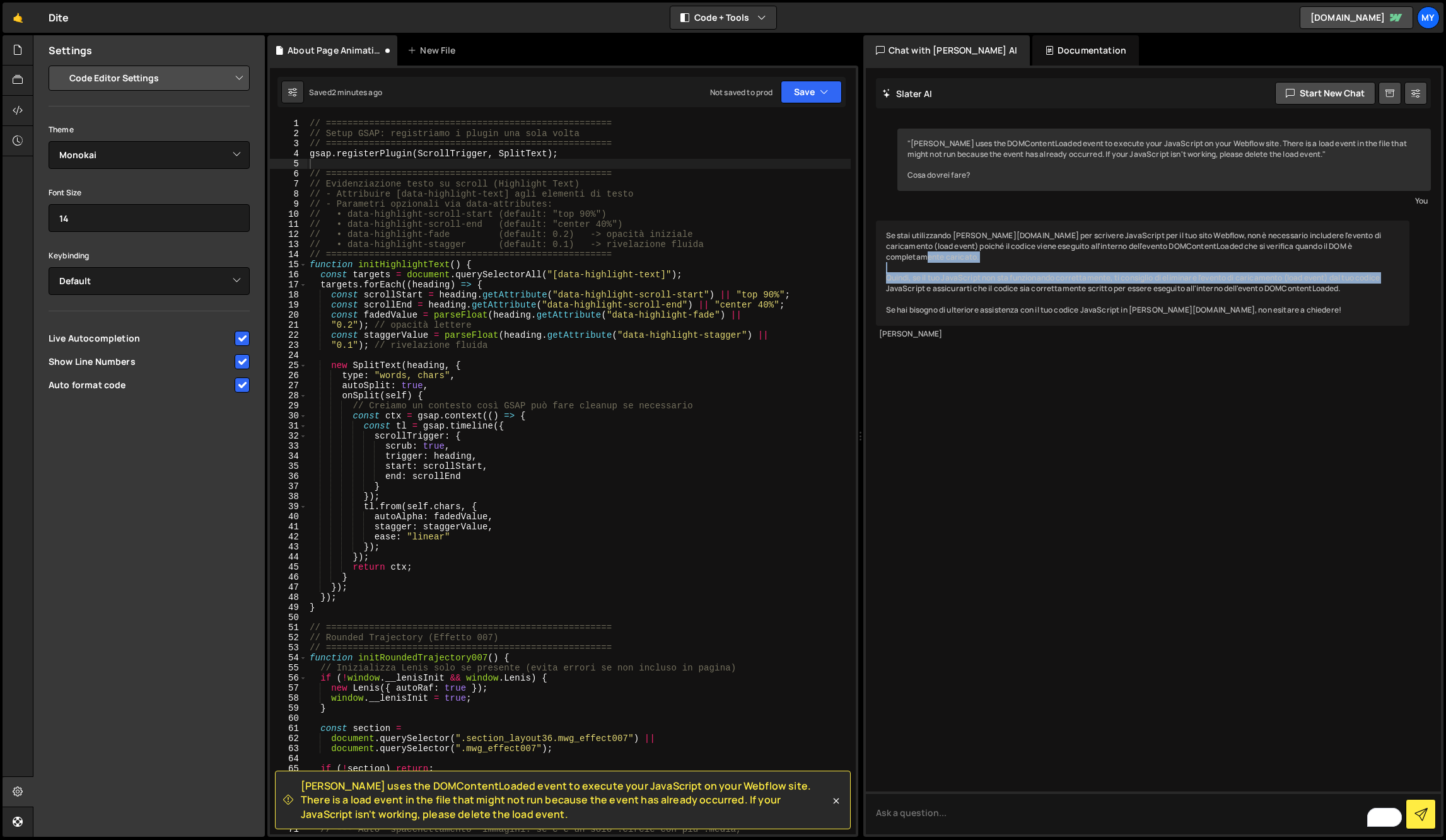
drag, startPoint x: 875, startPoint y: 269, endPoint x: 944, endPoint y: 275, distance: 69.3
click at [944, 275] on div ""[PERSON_NAME] uses the DOMContentLoaded event to execute your JavaScript on yo…" at bounding box center [1153, 451] width 576 height 767
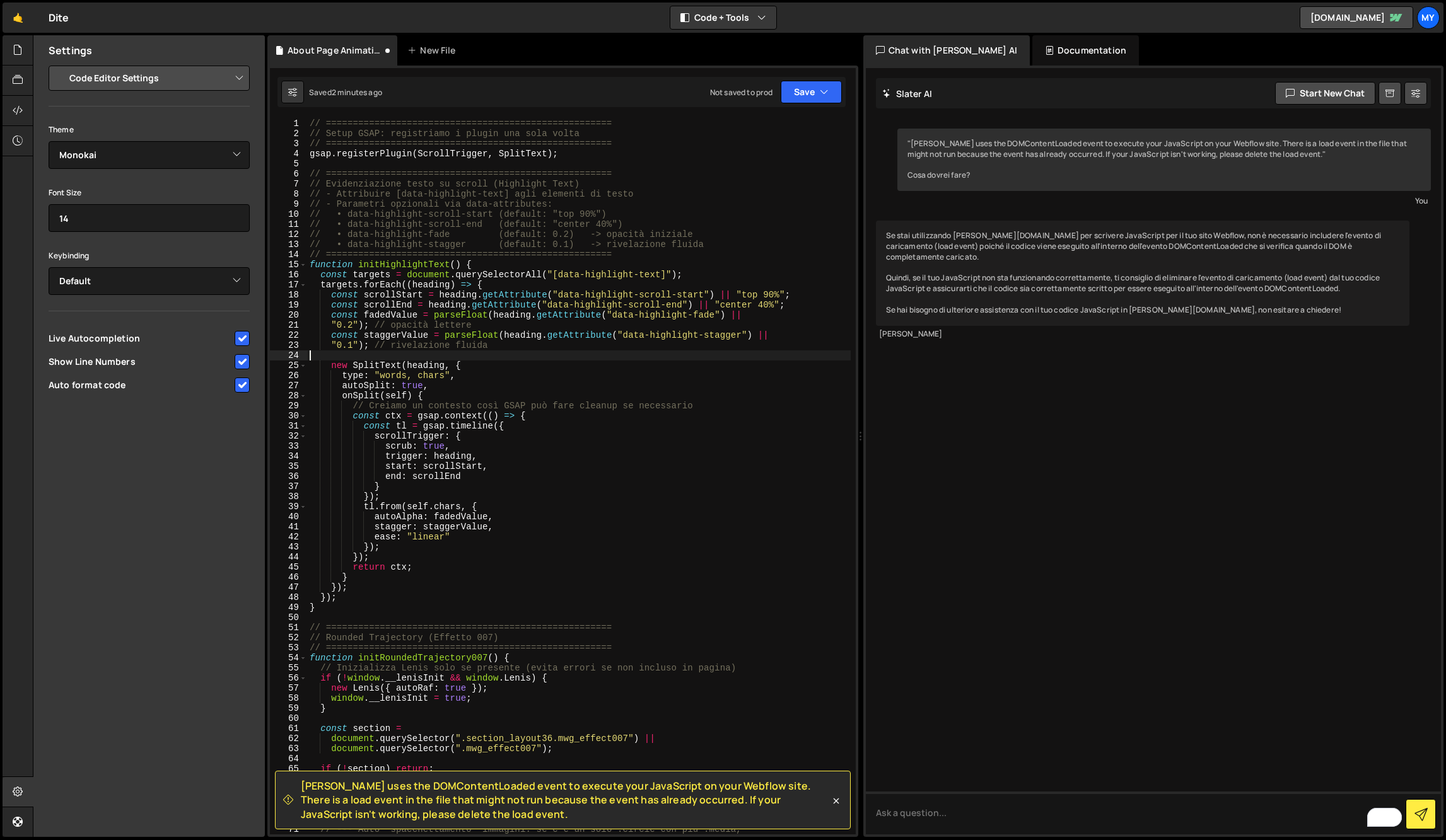
click at [562, 357] on div "// ===================================================== // Setup GSAP: registr…" at bounding box center [579, 486] width 544 height 736
click at [502, 291] on div "// ===================================================== // Setup GSAP: registr…" at bounding box center [579, 486] width 544 height 736
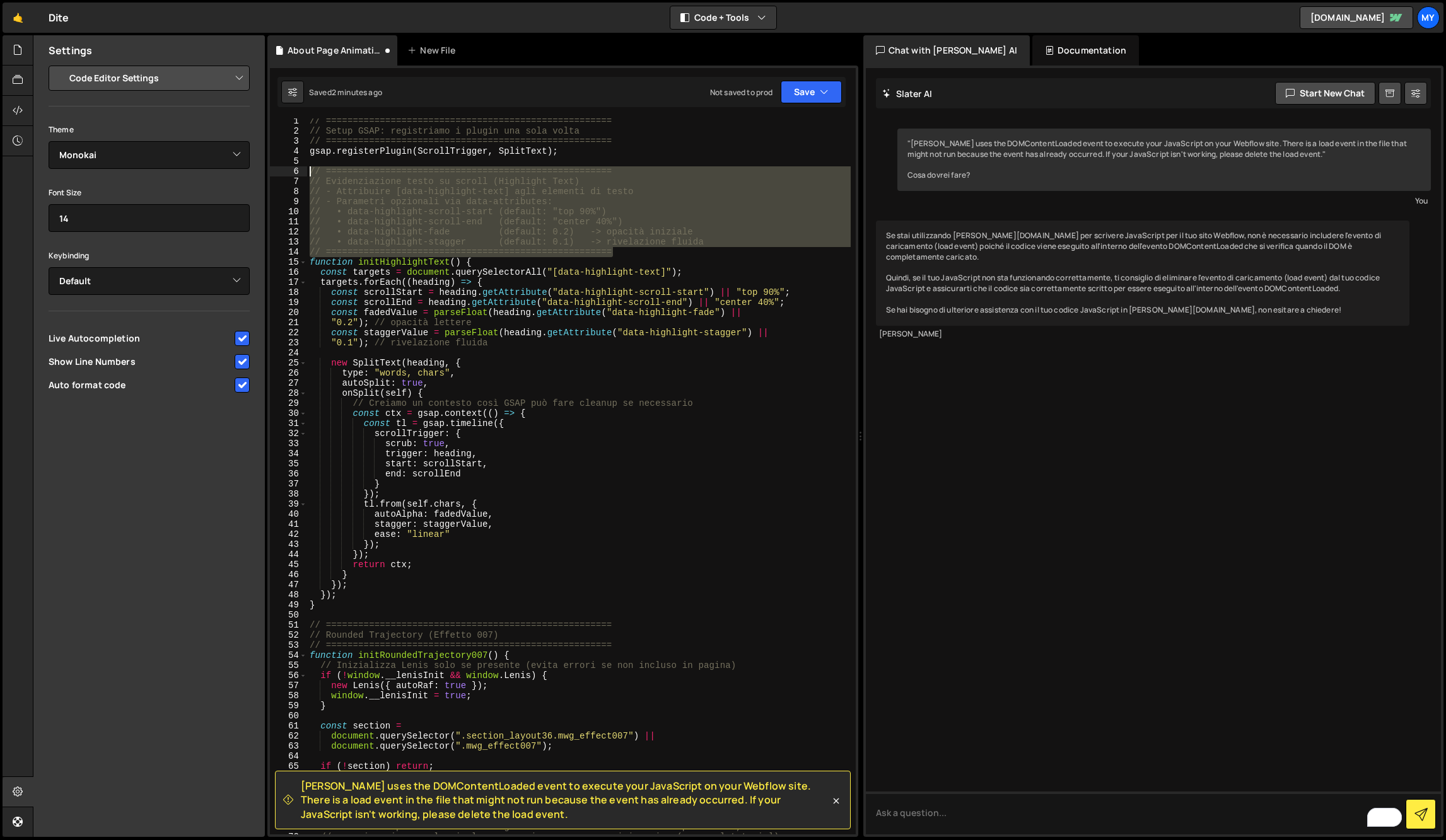
drag, startPoint x: 641, startPoint y: 253, endPoint x: 272, endPoint y: 170, distance: 378.2
click at [272, 170] on div "const scrollStart = heading.getAttribute("data-highlight-scroll-start") || "top…" at bounding box center [563, 476] width 586 height 716
type textarea "// ===================================================== // Evidenziazione test…"
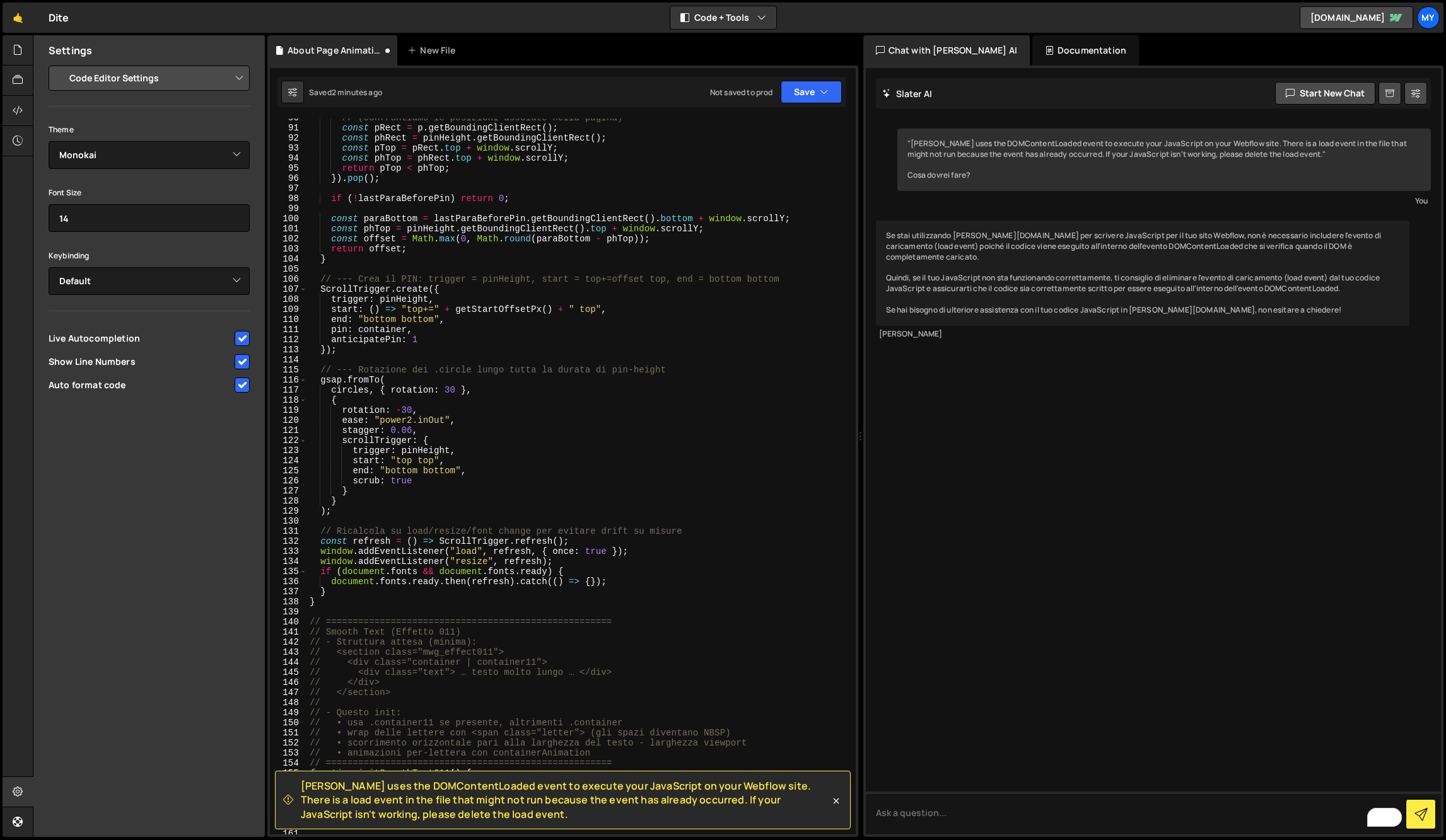
scroll to position [994, 0]
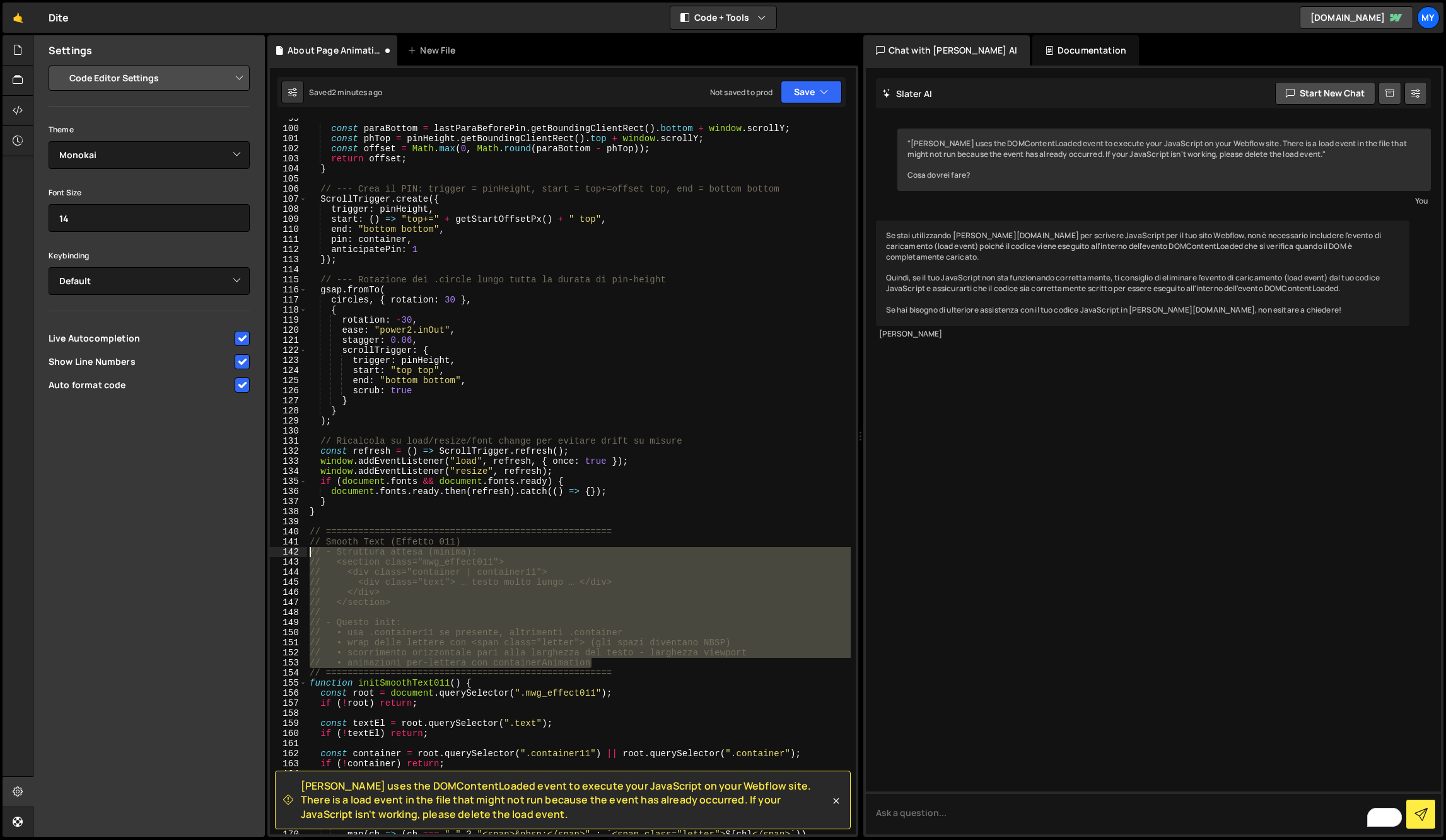
drag, startPoint x: 631, startPoint y: 662, endPoint x: 275, endPoint y: 556, distance: 371.4
click at [275, 556] on div "99 100 101 102 103 104 105 106 107 108 109 110 111 112 113 114 115 116 117 118 …" at bounding box center [563, 476] width 586 height 716
type textarea "// - Struttura attesa (minima): // <section class="mwg_effect011">"
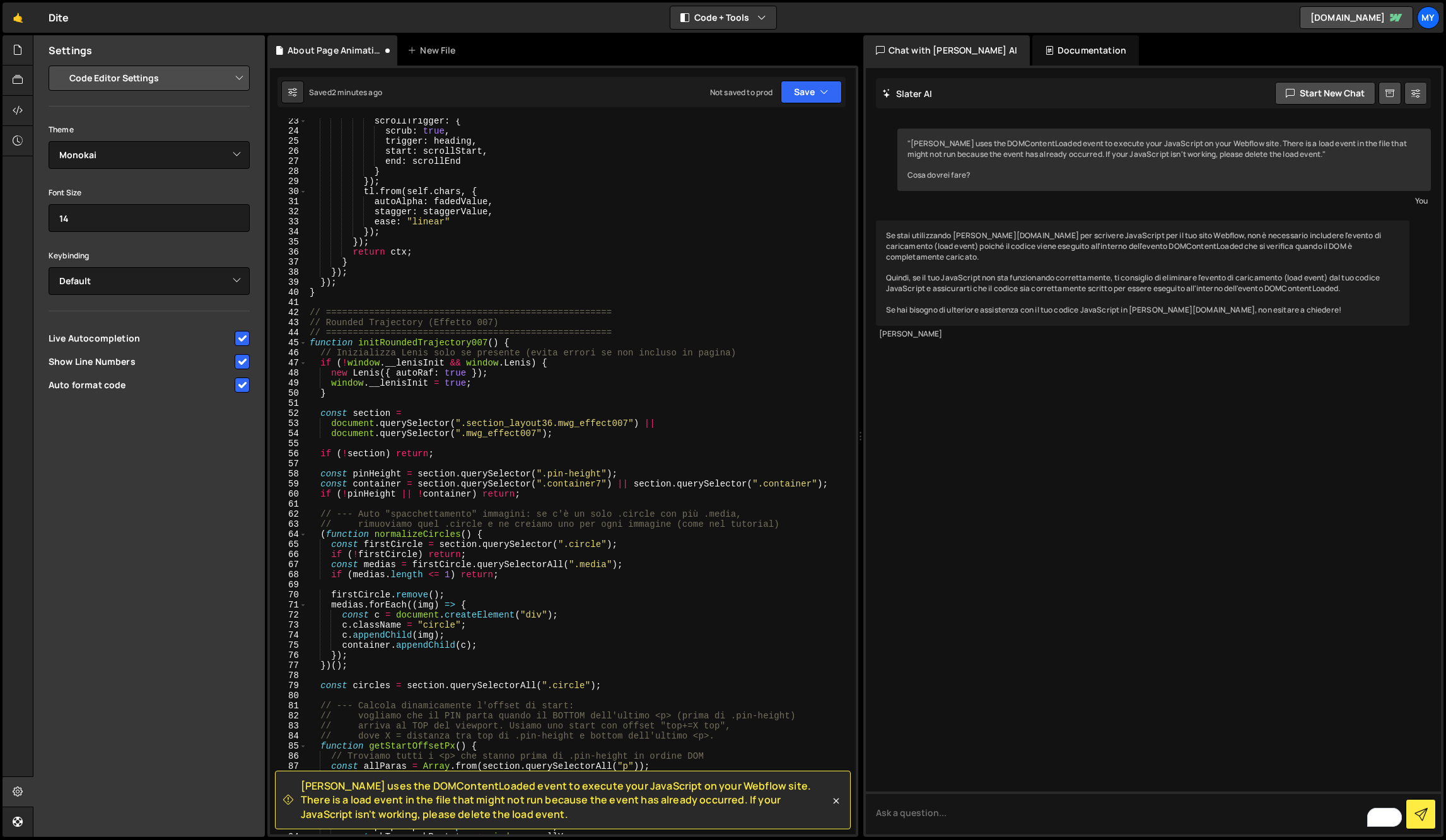
scroll to position [0, 0]
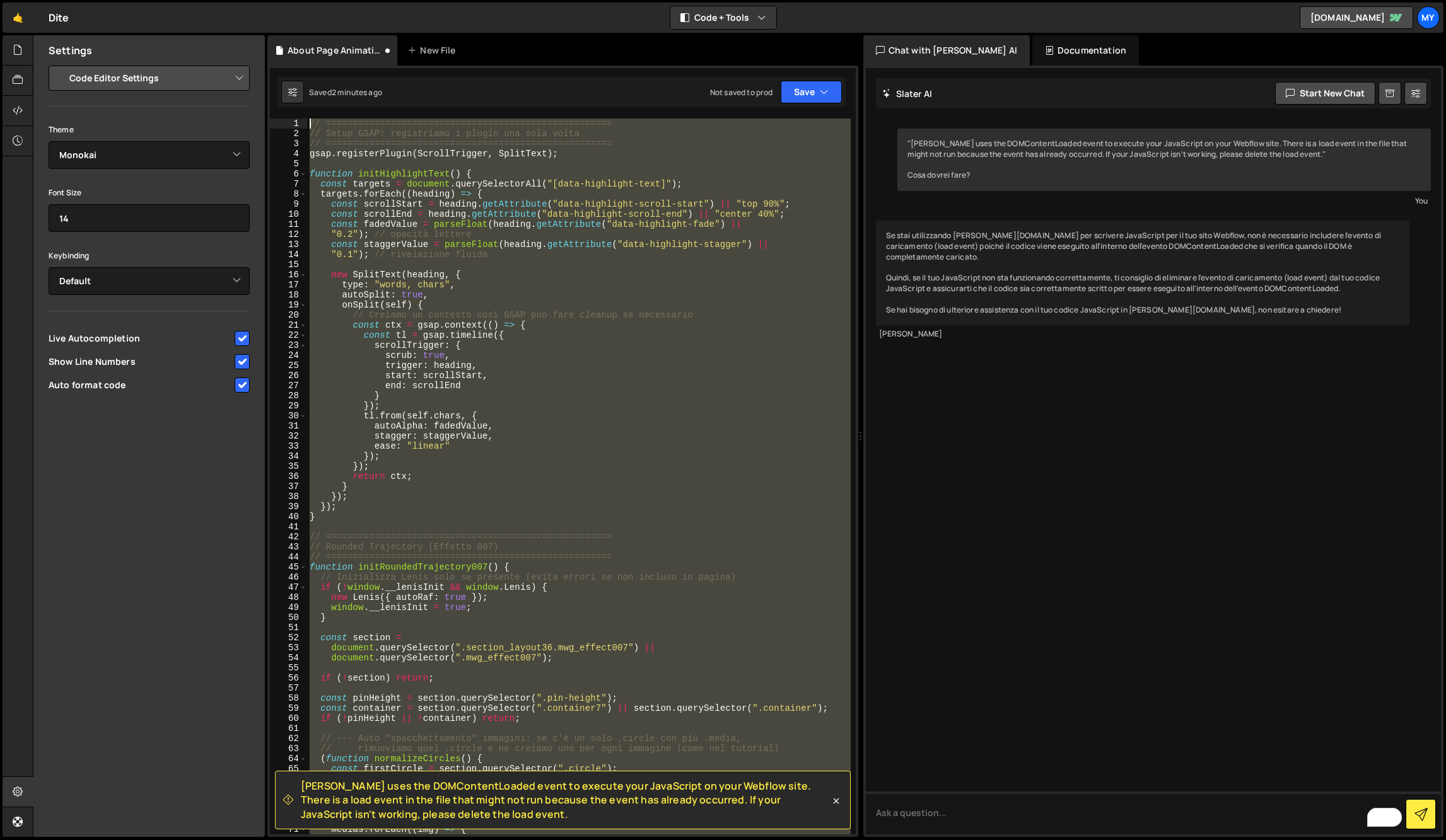
drag, startPoint x: 533, startPoint y: 708, endPoint x: 43, endPoint y: -26, distance: 882.5
click at [43, 0] on html "Projects [GEOGRAPHIC_DATA] Blog My Projects Your Teams Account Upgrade Logout" at bounding box center [723, 420] width 1446 height 840
click at [816, 131] on button "Debug" at bounding box center [818, 132] width 55 height 19
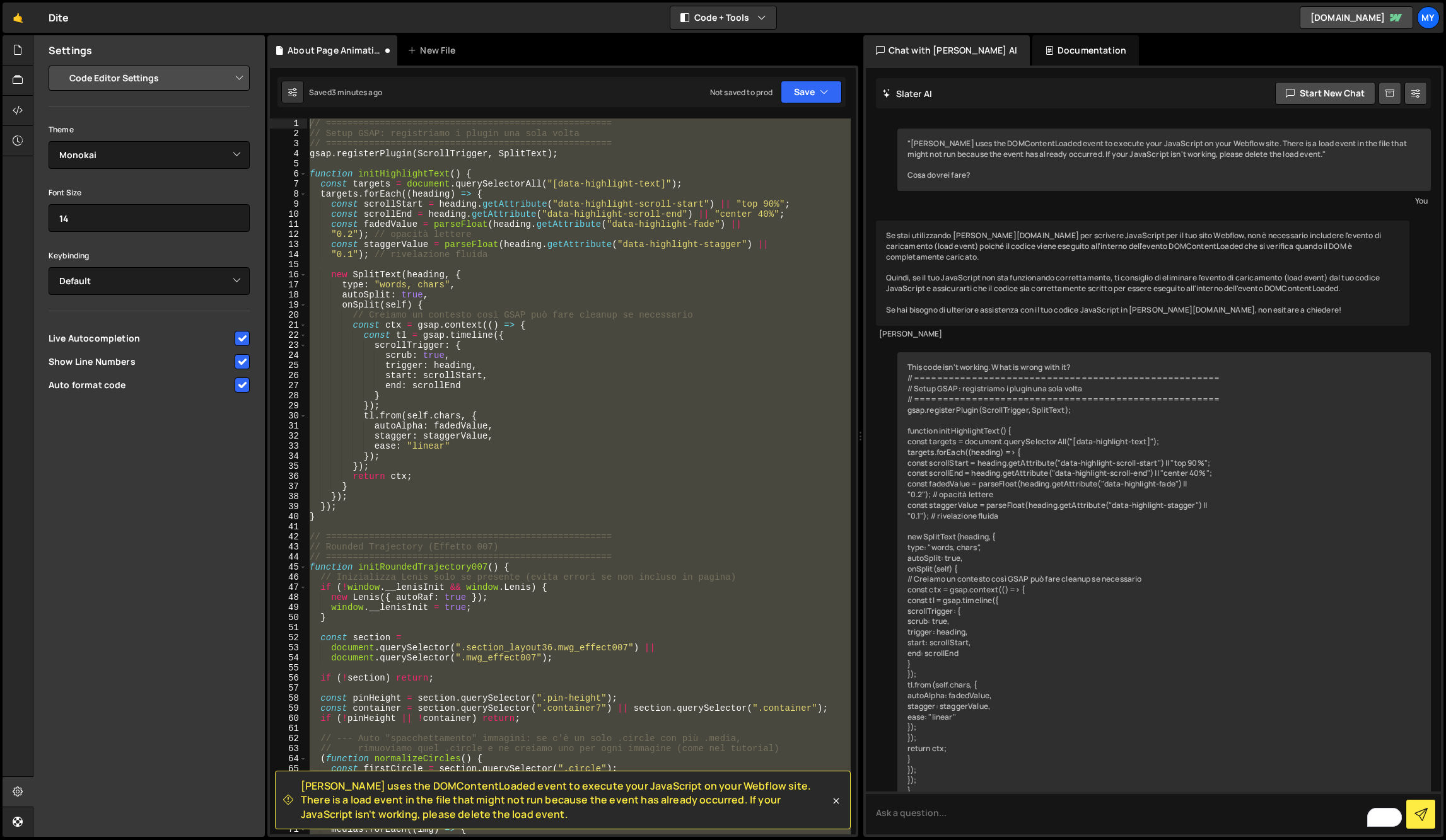
scroll to position [2286, 0]
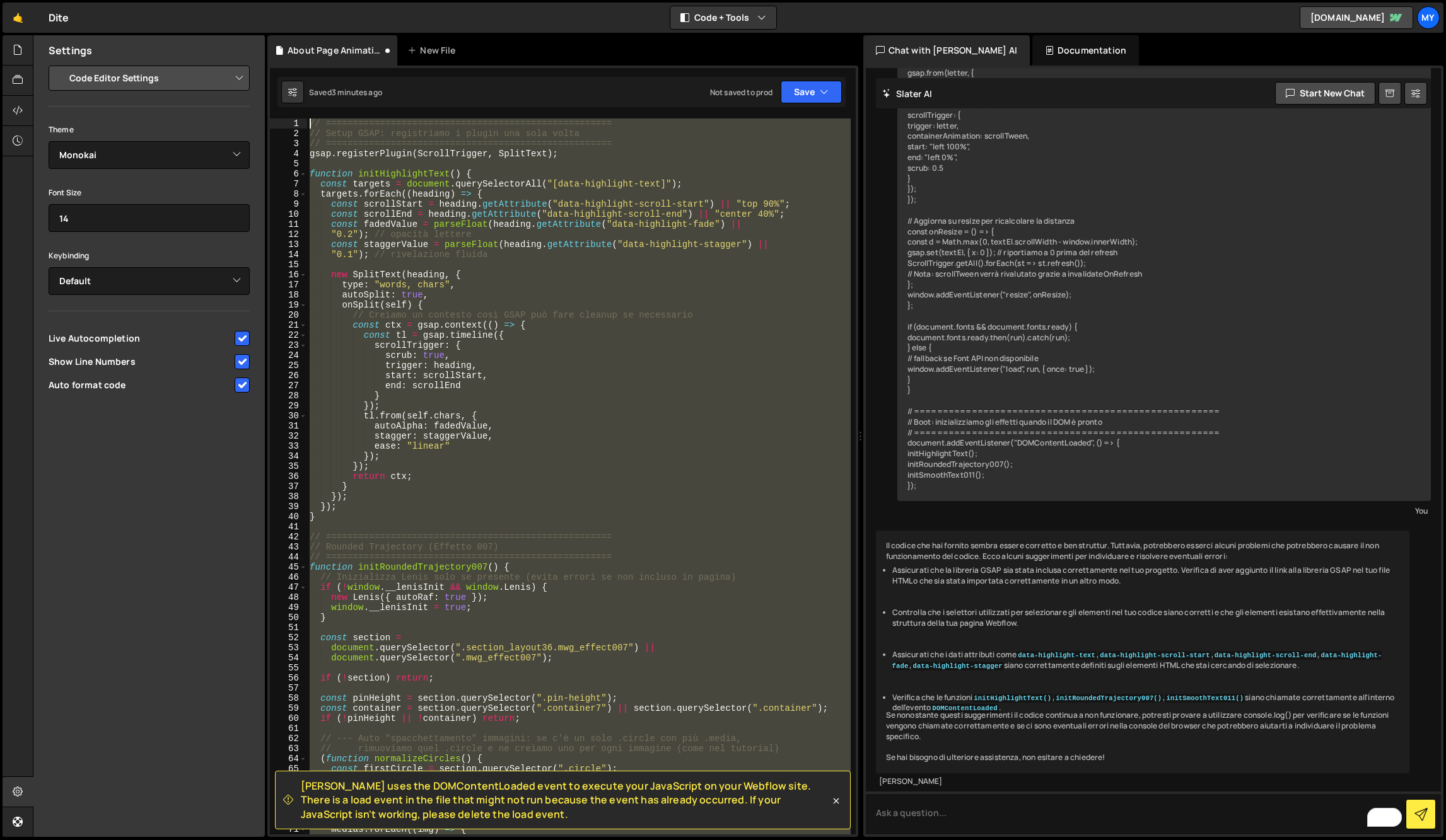
click at [593, 541] on div "// ===================================================== // Setup GSAP: registr…" at bounding box center [579, 476] width 544 height 716
type textarea "// ====================================================="
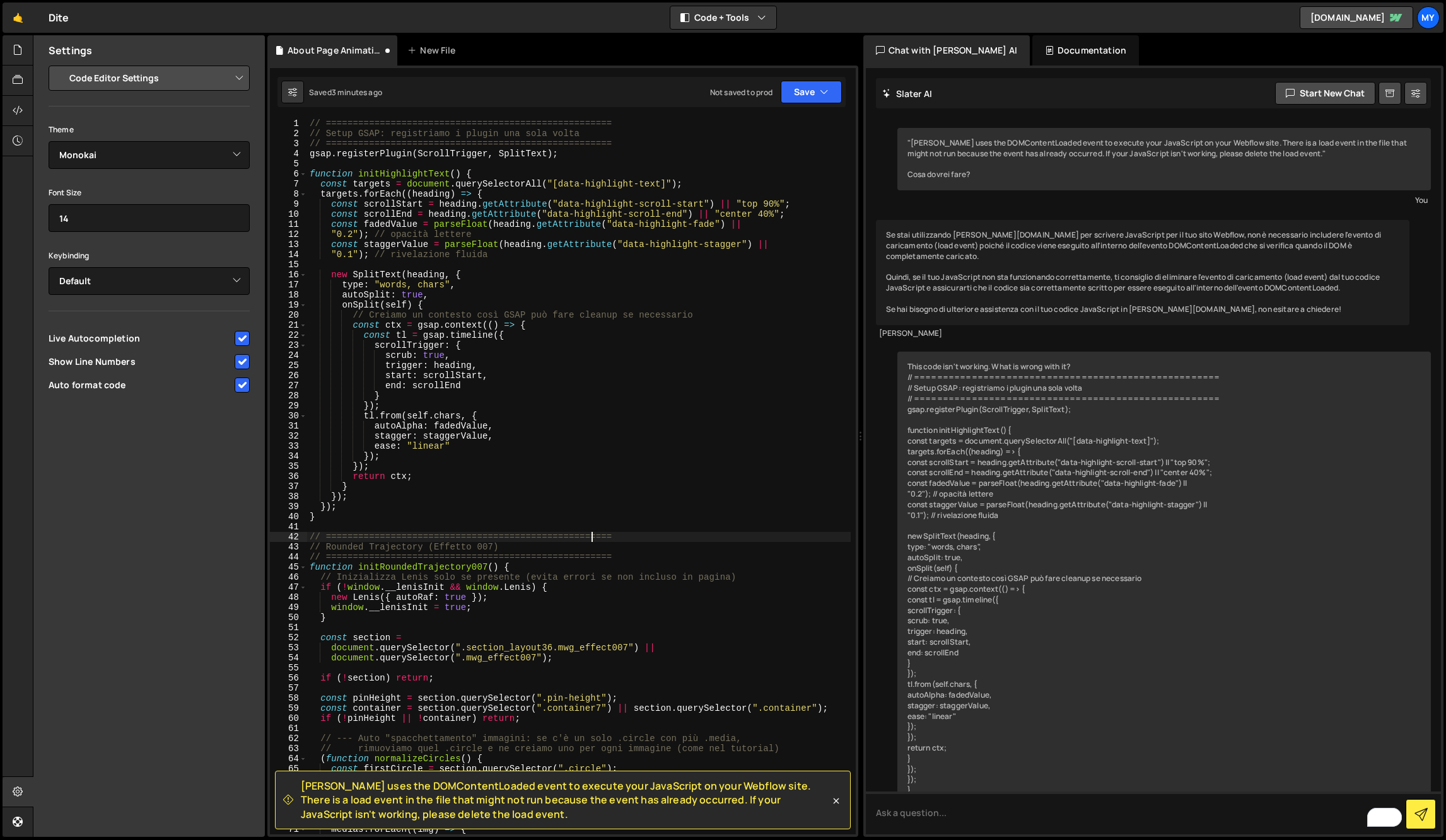
scroll to position [0, 0]
drag, startPoint x: 885, startPoint y: 265, endPoint x: 1035, endPoint y: 268, distance: 150.0
click at [1035, 268] on div "Se stai utilizzando [PERSON_NAME][DOMAIN_NAME] per scrivere JavaScript per il t…" at bounding box center [1143, 273] width 534 height 104
click at [1302, 270] on div "Se stai utilizzando [PERSON_NAME][DOMAIN_NAME] per scrivere JavaScript per il t…" at bounding box center [1143, 273] width 534 height 104
drag, startPoint x: 1302, startPoint y: 270, endPoint x: 1316, endPoint y: 269, distance: 14.0
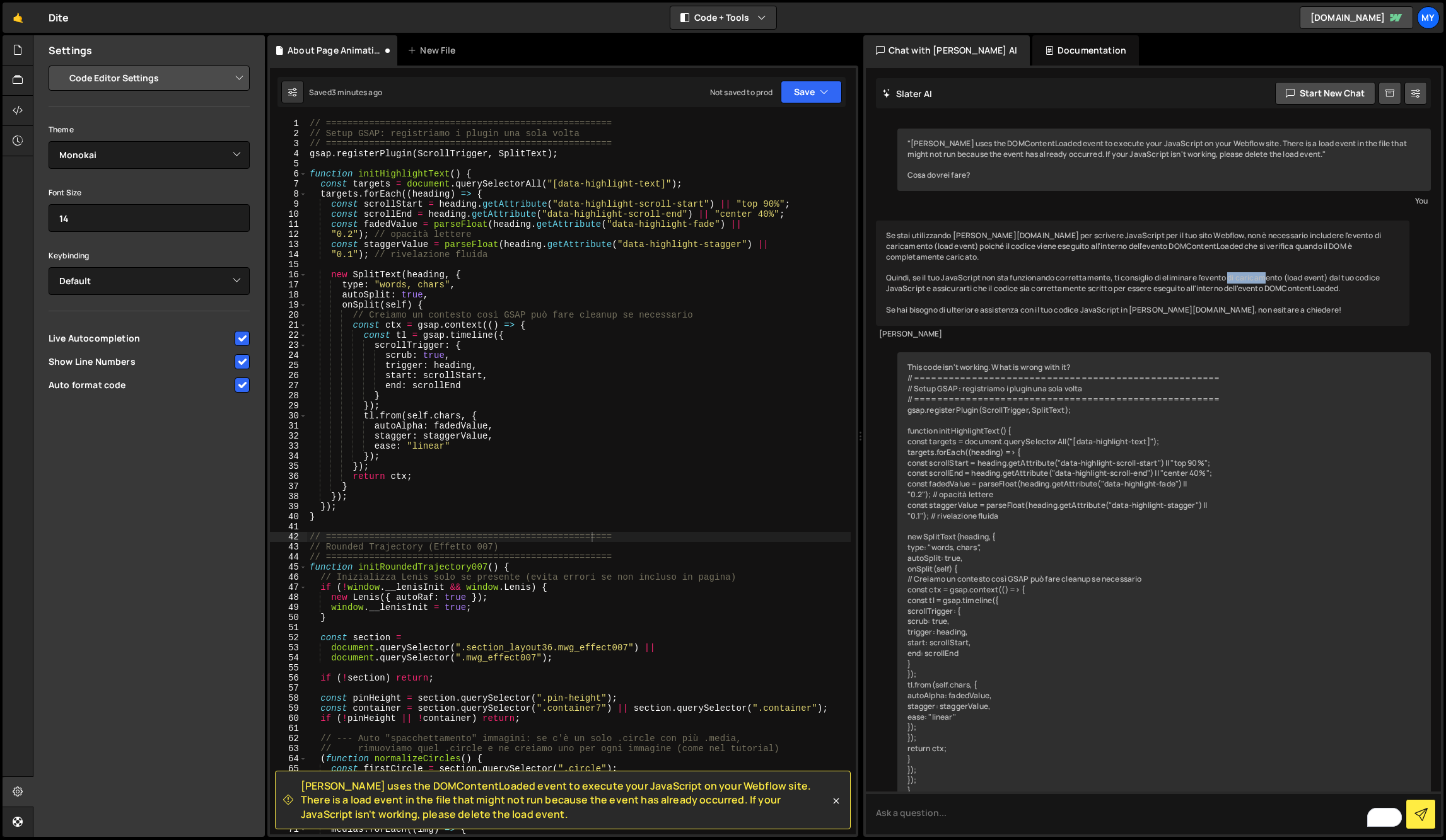
click at [1317, 269] on div "Se stai utilizzando [PERSON_NAME][DOMAIN_NAME] per scrivere JavaScript per il t…" at bounding box center [1143, 273] width 534 height 104
copy div "load event"
click at [526, 269] on div "// ===================================================== // Setup GSAP: registr…" at bounding box center [579, 486] width 544 height 736
type input "load event"
click at [842, 128] on span at bounding box center [842, 128] width 9 height 9
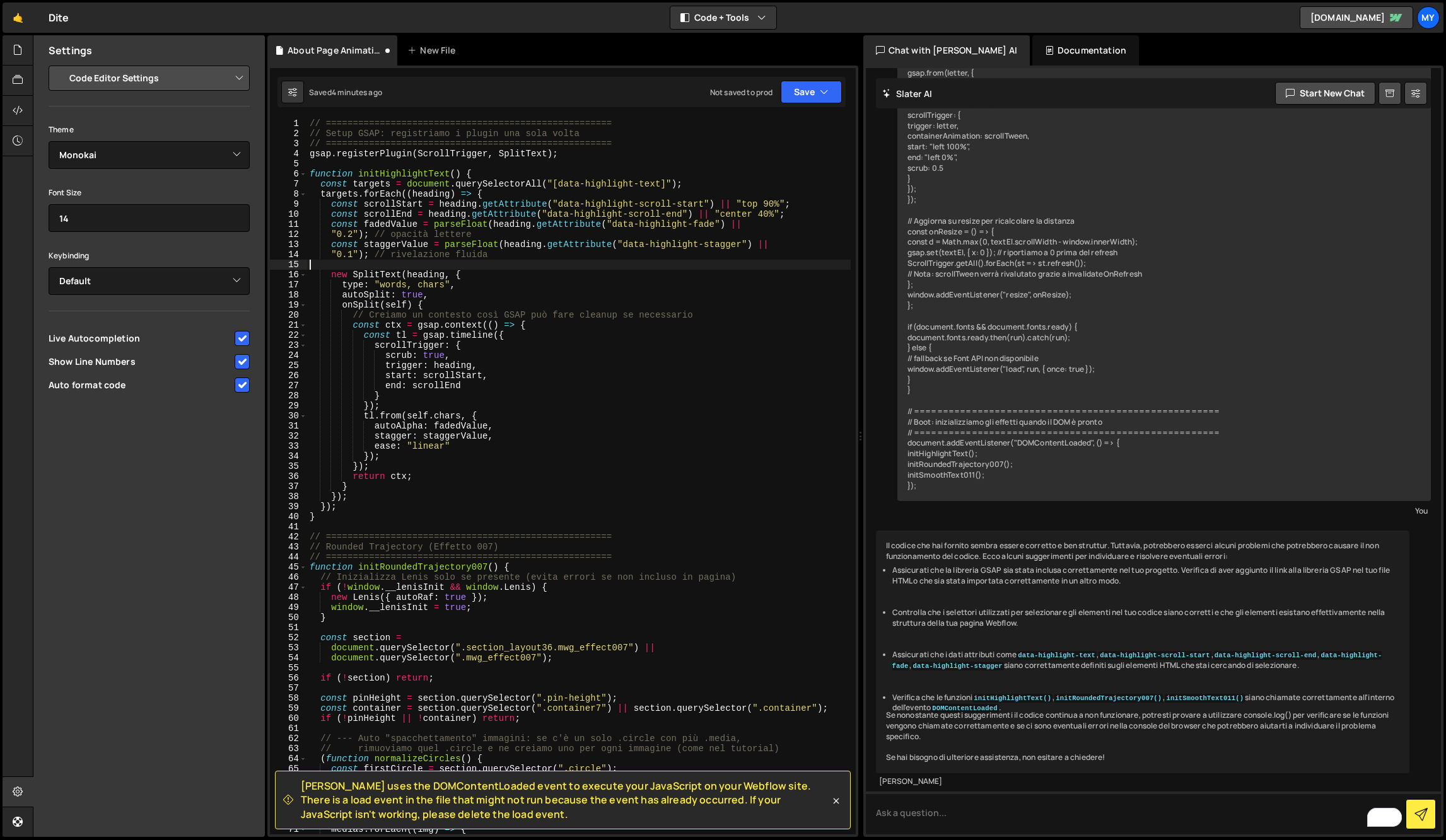
click at [586, 372] on div "// ===================================================== // Setup GSAP: registr…" at bounding box center [579, 486] width 544 height 736
type textarea "initSmoothText011(); });"
